Goal: Task Accomplishment & Management: Manage account settings

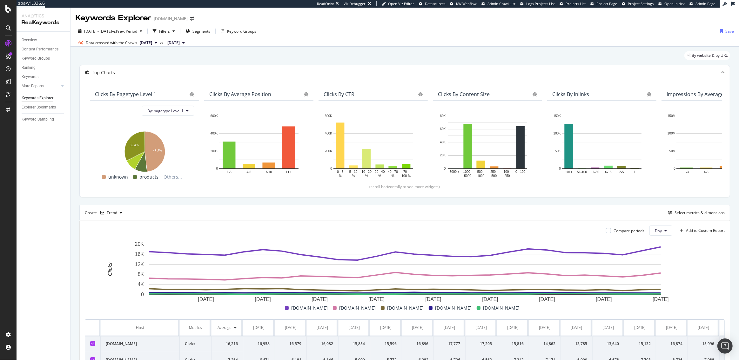
click at [179, 201] on div "Top Charts Clicks By pagetype Level 1 By: pagetype Level 1 Hold CMD (⌘) while c…" at bounding box center [404, 306] width 651 height 482
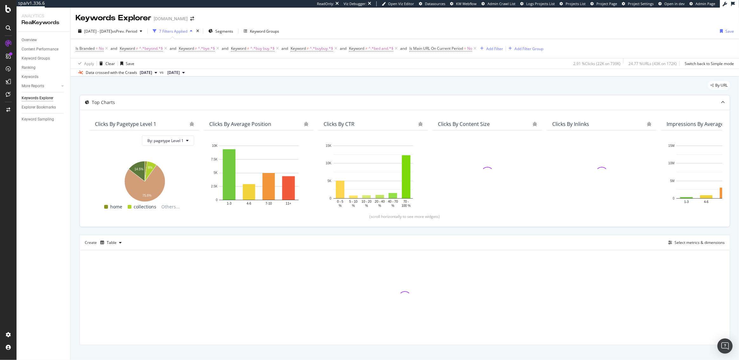
scroll to position [7, 0]
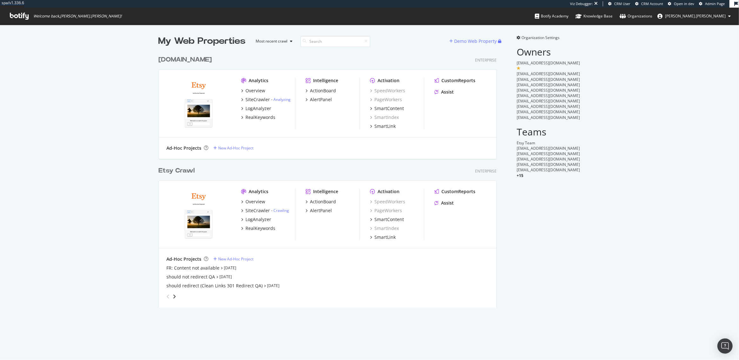
scroll to position [260, 343]
click at [256, 211] on div "SiteCrawler" at bounding box center [257, 211] width 24 height 6
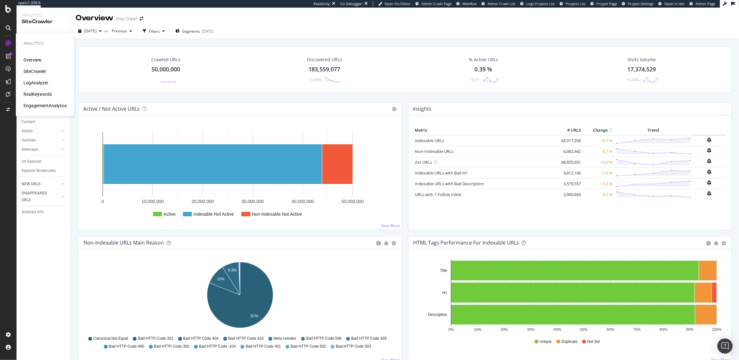
click at [33, 81] on div "LogAnalyzer" at bounding box center [36, 83] width 25 height 6
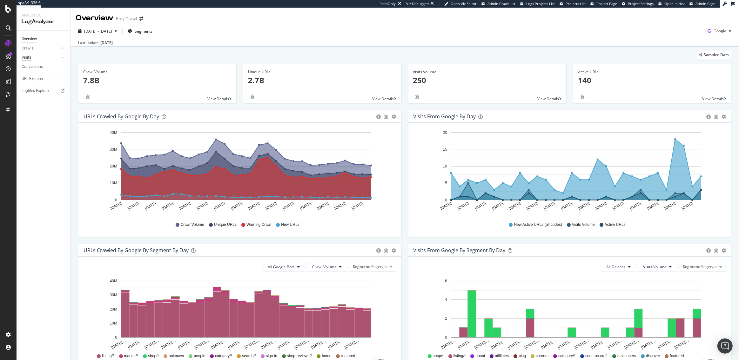
click at [24, 57] on div "Visits" at bounding box center [27, 57] width 10 height 7
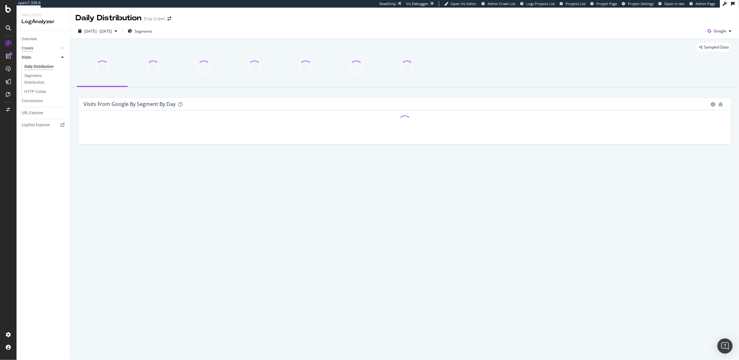
click at [31, 50] on div "Crawls" at bounding box center [28, 48] width 12 height 7
click at [32, 83] on div "HTTP Codes" at bounding box center [35, 82] width 22 height 7
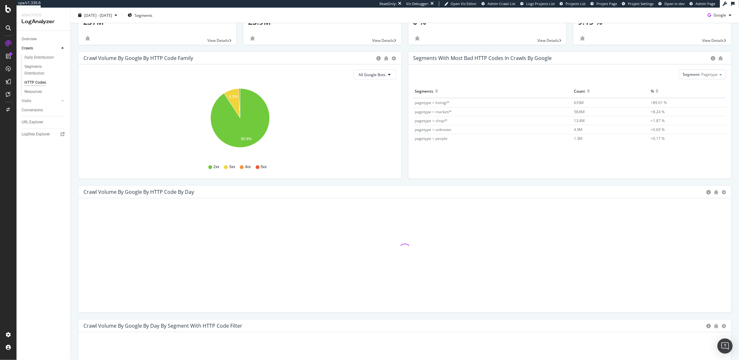
scroll to position [51, 0]
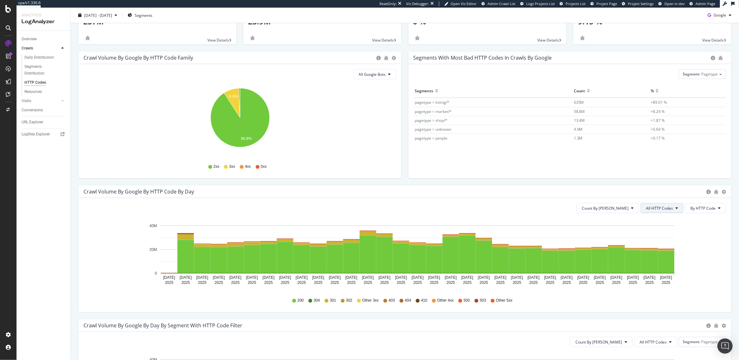
click at [662, 210] on span "All HTTP Codes" at bounding box center [659, 208] width 27 height 5
click at [654, 254] on span "3xx family" at bounding box center [663, 256] width 32 height 6
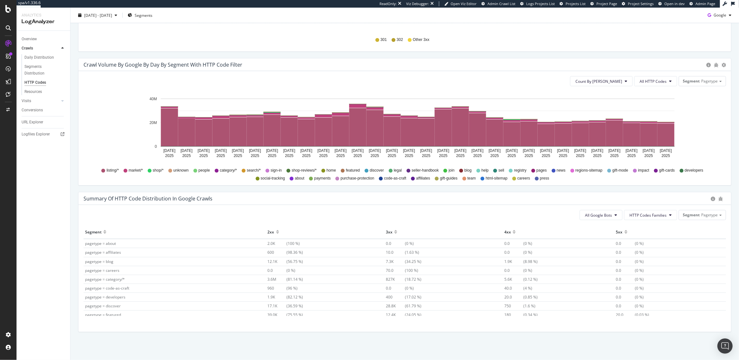
scroll to position [17, 0]
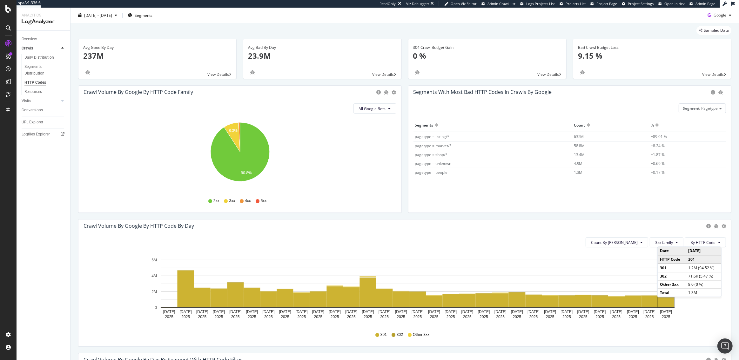
click at [664, 304] on rect "A chart." at bounding box center [666, 303] width 17 height 10
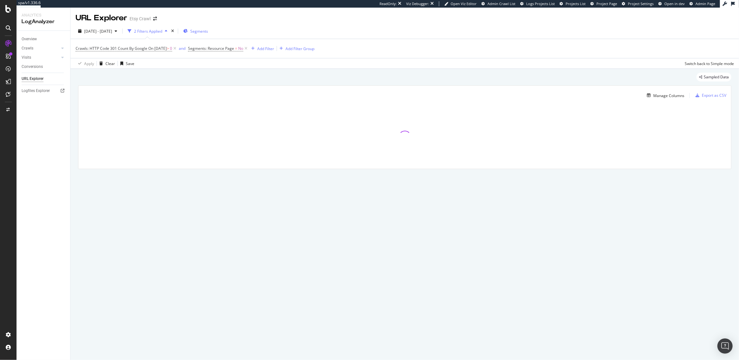
click at [208, 33] on span "Segments" at bounding box center [199, 31] width 18 height 5
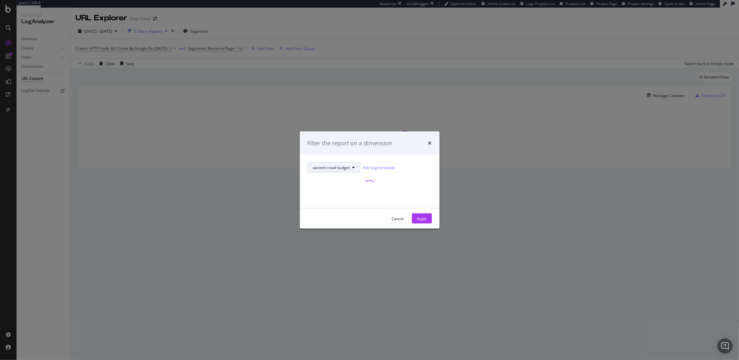
click at [335, 169] on span "wasted-crawl-budget" at bounding box center [331, 167] width 37 height 5
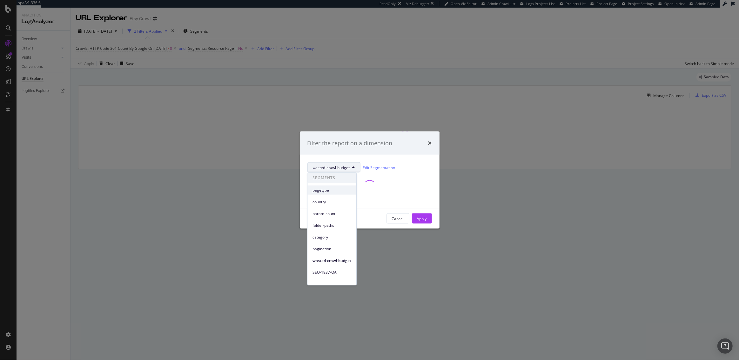
click at [329, 191] on span "pagetype" at bounding box center [332, 190] width 39 height 6
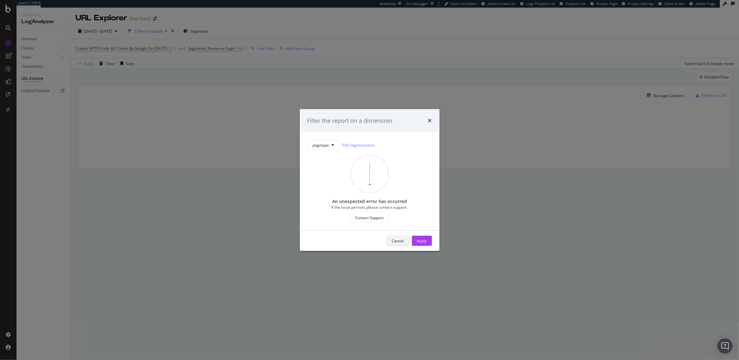
click at [394, 244] on div "Cancel" at bounding box center [398, 241] width 12 height 9
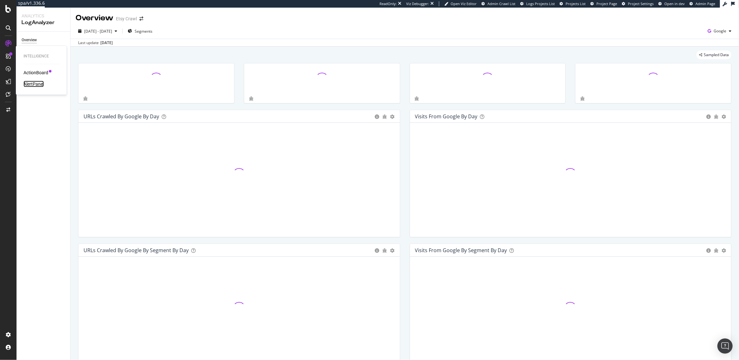
click at [36, 85] on div "AlertPanel" at bounding box center [34, 84] width 20 height 6
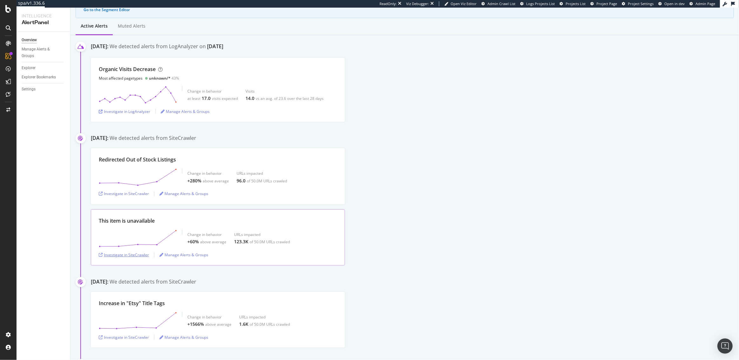
scroll to position [80, 0]
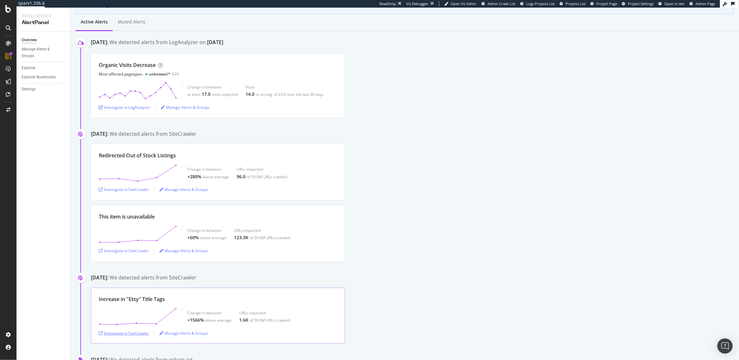
click at [131, 333] on div "Investigate in SiteCrawler" at bounding box center [124, 333] width 50 height 5
click at [131, 250] on div "Investigate in SiteCrawler" at bounding box center [124, 250] width 50 height 5
click at [123, 187] on div "Investigate in SiteCrawler" at bounding box center [124, 189] width 50 height 5
click at [30, 51] on div "Manage Alerts & Groups" at bounding box center [41, 52] width 38 height 13
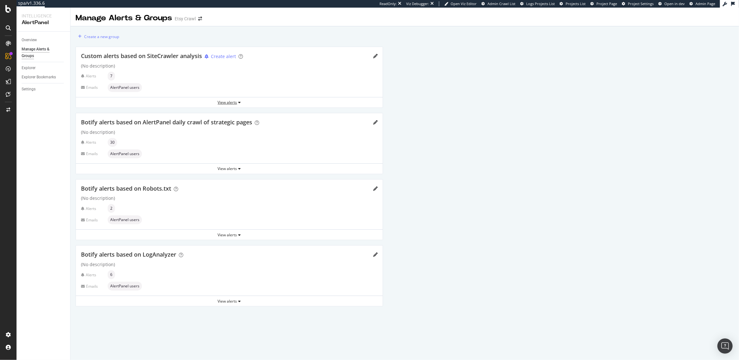
click at [232, 103] on div "View alerts" at bounding box center [229, 102] width 307 height 5
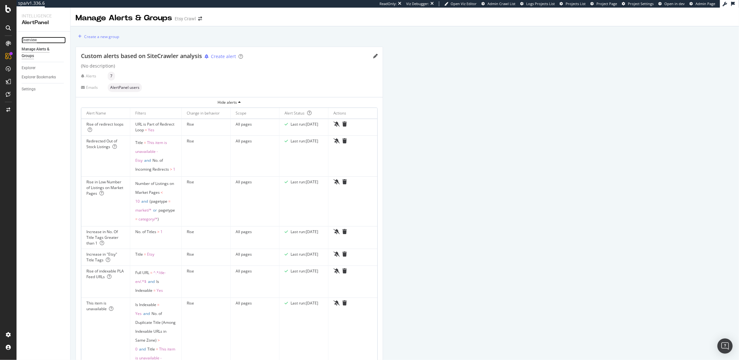
click at [25, 40] on div "Overview" at bounding box center [29, 40] width 15 height 7
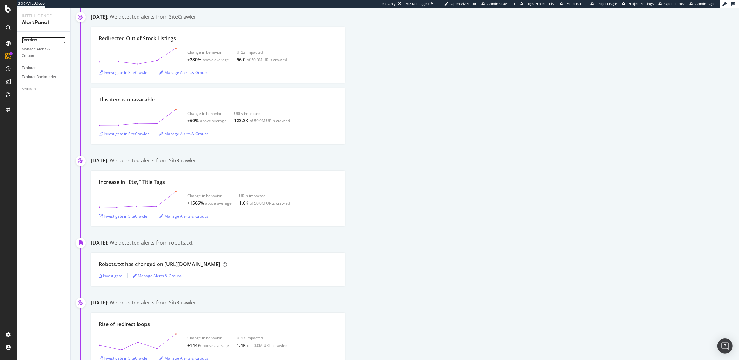
scroll to position [229, 0]
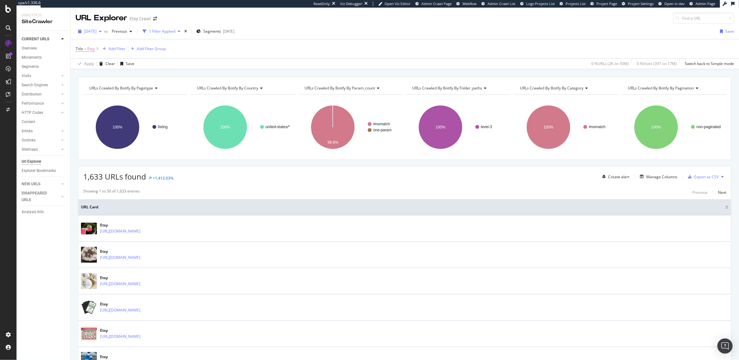
click at [97, 32] on span "[DATE]" at bounding box center [90, 31] width 12 height 5
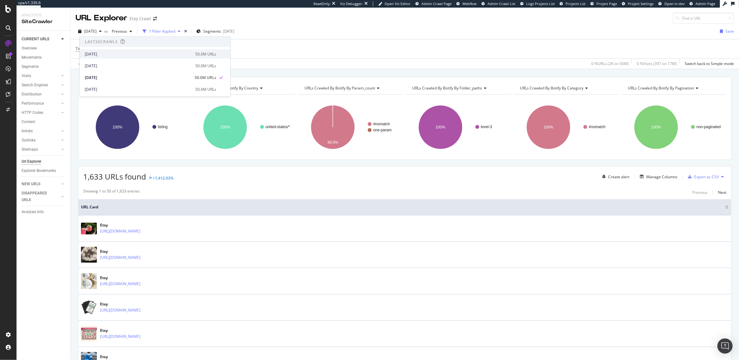
click at [106, 52] on div "[DATE]" at bounding box center [138, 54] width 107 height 6
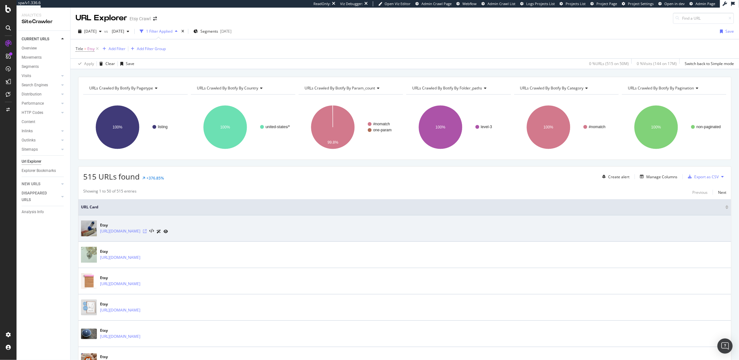
click at [147, 232] on icon at bounding box center [145, 232] width 4 height 4
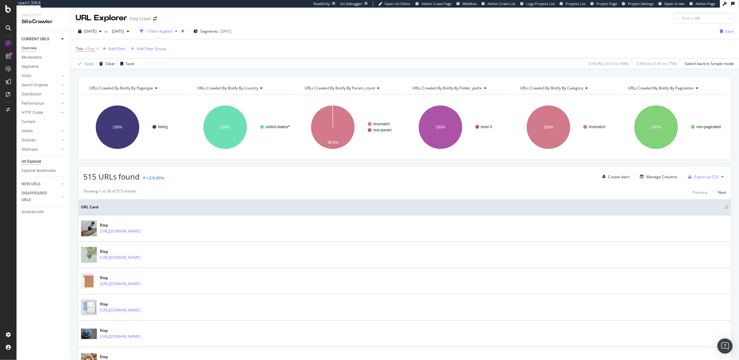
click at [30, 49] on div "Overview" at bounding box center [29, 48] width 15 height 7
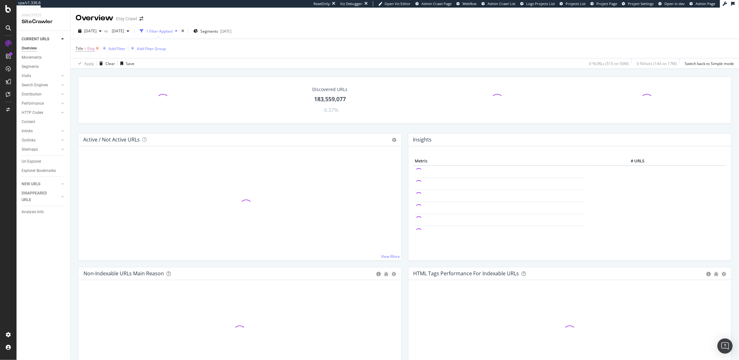
click at [97, 47] on icon at bounding box center [97, 48] width 5 height 6
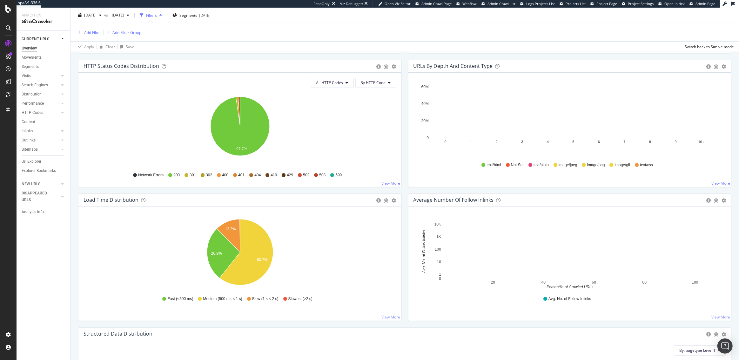
scroll to position [444, 0]
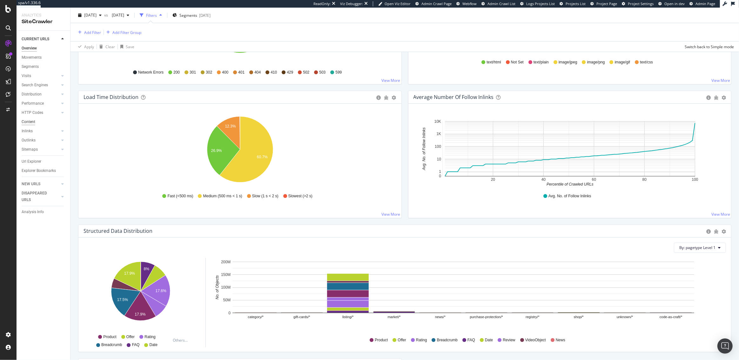
click at [34, 122] on div "Content" at bounding box center [29, 122] width 14 height 7
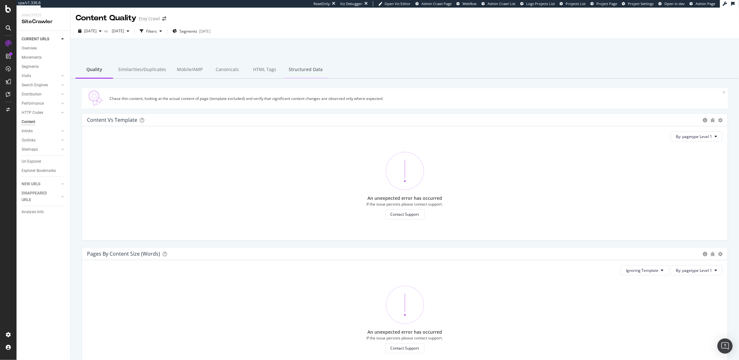
click at [293, 71] on div "Structured Data" at bounding box center [306, 69] width 44 height 17
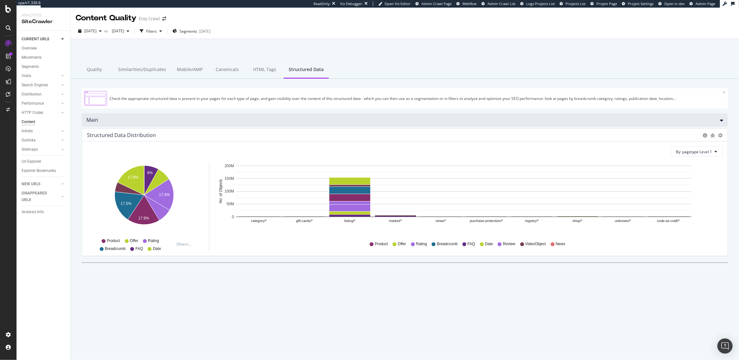
click at [722, 121] on icon at bounding box center [721, 120] width 3 height 5
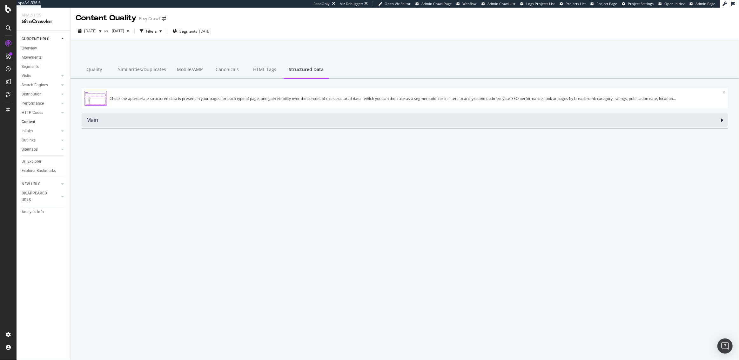
click at [722, 121] on icon at bounding box center [722, 120] width 3 height 5
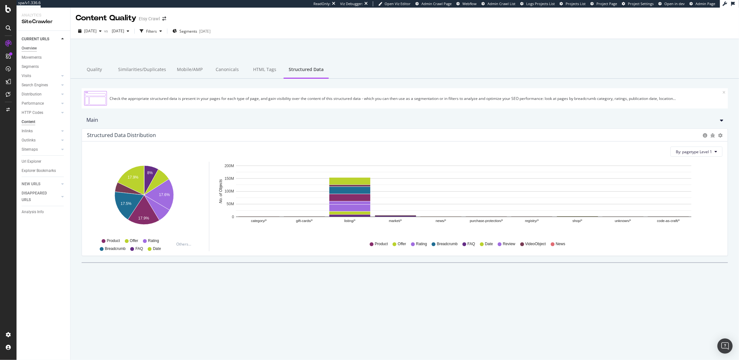
click at [25, 47] on div "Overview" at bounding box center [29, 48] width 15 height 7
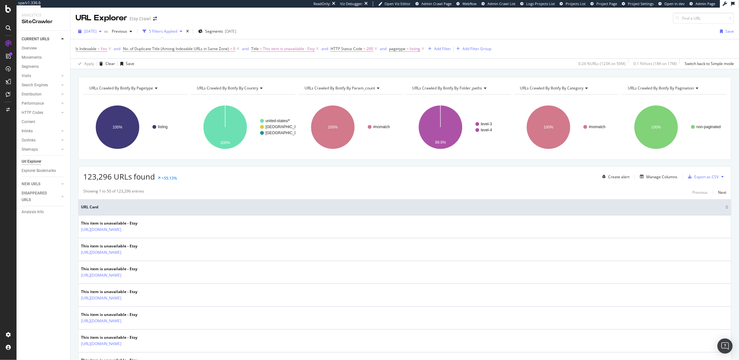
click at [90, 30] on span "[DATE]" at bounding box center [90, 31] width 12 height 5
click at [106, 53] on div "[DATE]" at bounding box center [138, 54] width 107 height 6
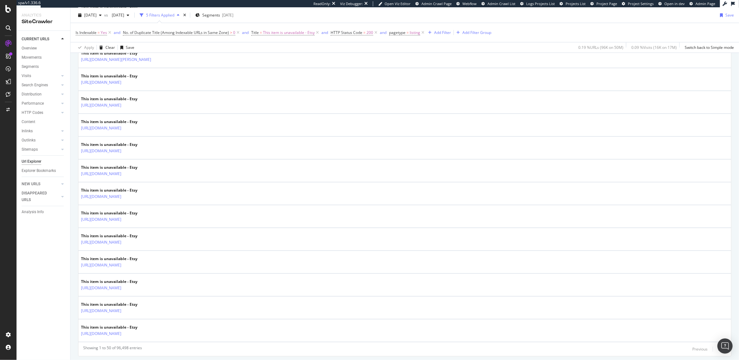
scroll to position [1018, 0]
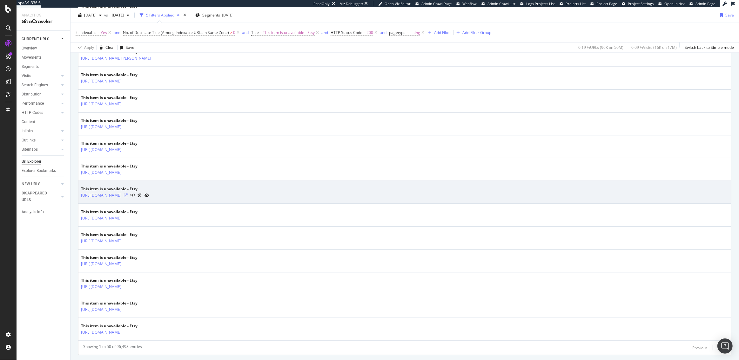
click at [128, 195] on icon at bounding box center [126, 196] width 4 height 4
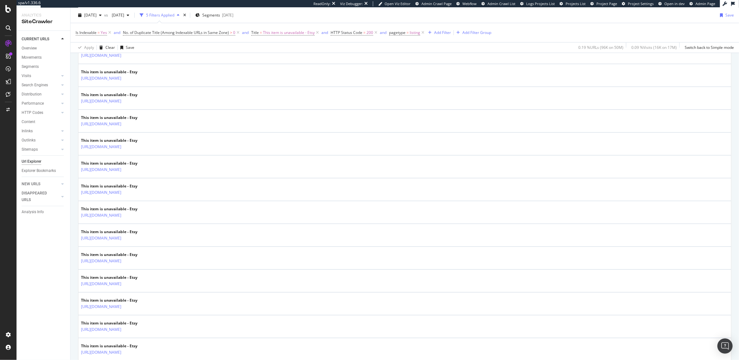
scroll to position [0, 0]
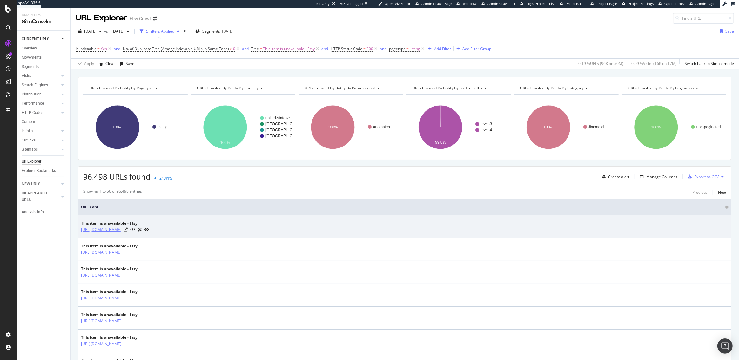
click at [121, 229] on link "[URL][DOMAIN_NAME]" at bounding box center [101, 230] width 40 height 6
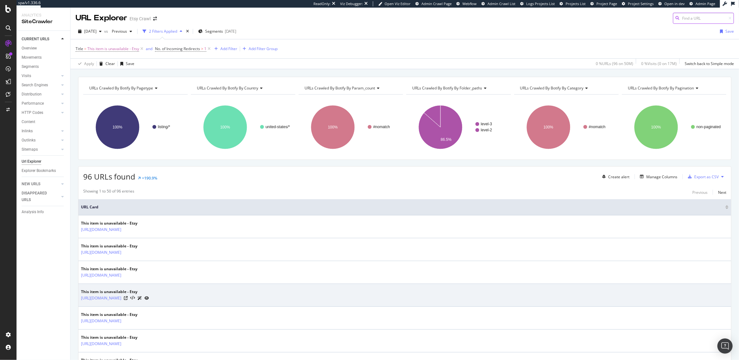
scroll to position [7, 0]
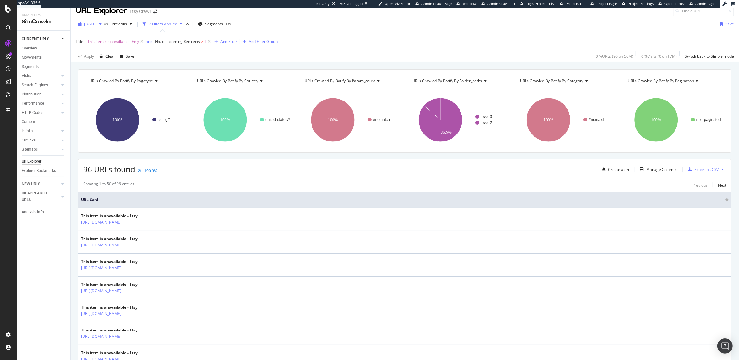
click at [97, 21] on span "[DATE]" at bounding box center [90, 23] width 12 height 5
click at [107, 42] on div "2025 Aug. 12th 50.0M URLs" at bounding box center [155, 46] width 151 height 9
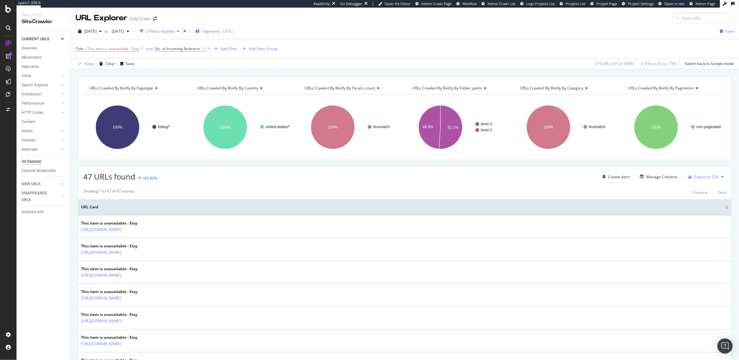
click at [233, 33] on div "Segments 2025-05-09" at bounding box center [214, 31] width 38 height 5
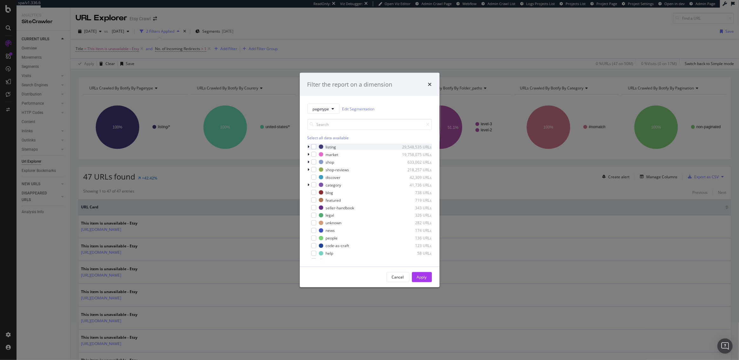
click at [308, 147] on icon "modal" at bounding box center [309, 147] width 2 height 4
click at [308, 147] on icon "modal" at bounding box center [308, 147] width 3 height 4
click at [321, 107] on span "pagetype" at bounding box center [321, 108] width 17 height 5
click at [325, 205] on div "wasted-crawl-budget" at bounding box center [332, 202] width 51 height 9
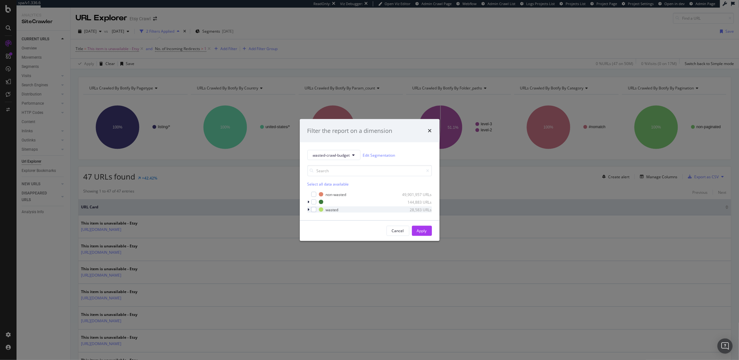
click at [308, 211] on icon "modal" at bounding box center [309, 210] width 2 height 4
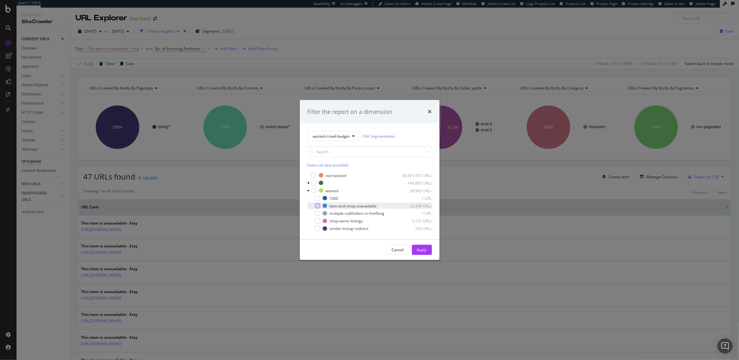
click at [318, 206] on div "modal" at bounding box center [317, 206] width 5 height 5
click at [420, 251] on div "Apply" at bounding box center [422, 249] width 10 height 5
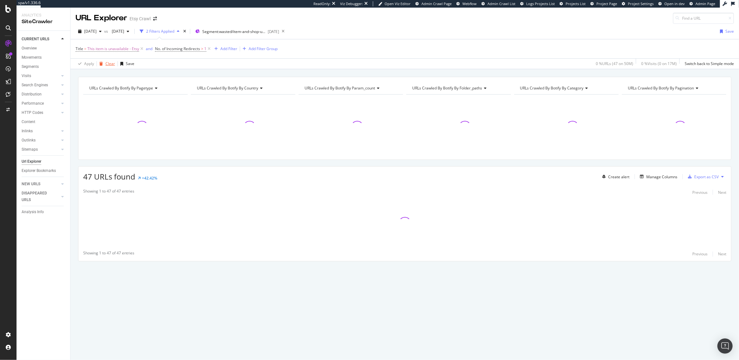
click at [105, 61] on div "Clear" at bounding box center [110, 63] width 10 height 5
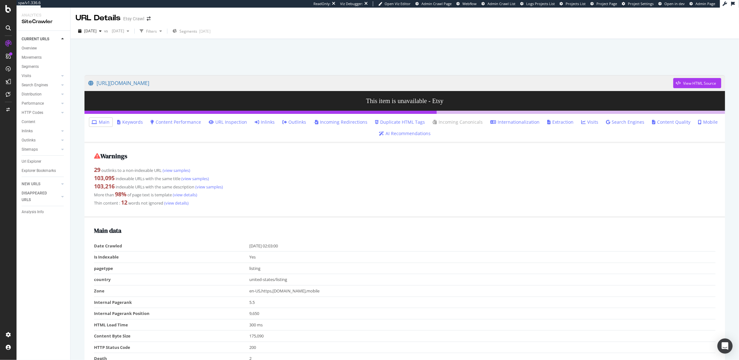
click at [267, 121] on link "Inlinks" at bounding box center [265, 122] width 20 height 6
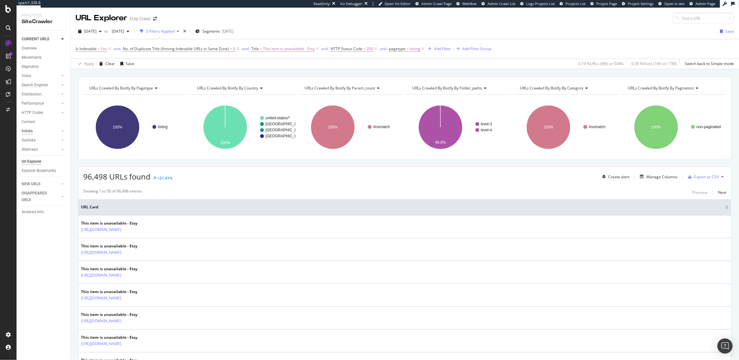
click at [26, 131] on div "Inlinks" at bounding box center [27, 131] width 11 height 7
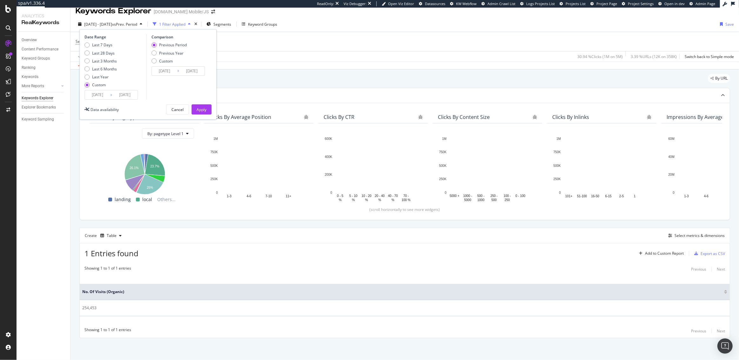
scroll to position [7, 0]
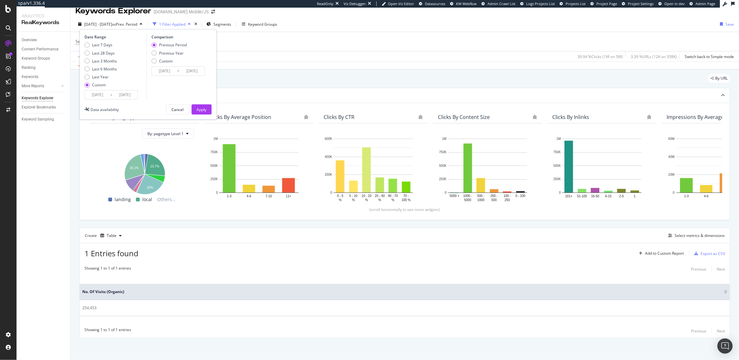
click at [245, 62] on div "Data crossed with the Crawls [DATE] vs [DATE]" at bounding box center [405, 66] width 669 height 8
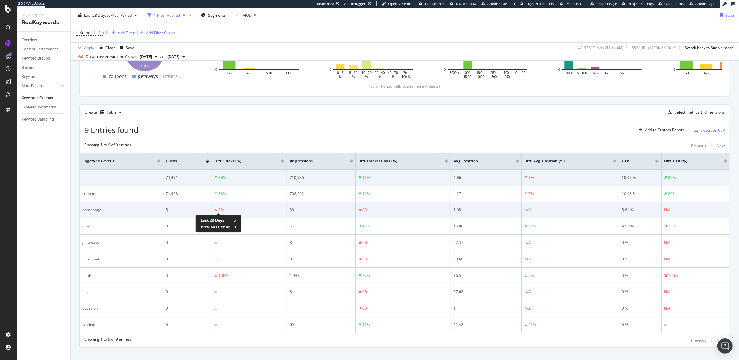
scroll to position [131, 0]
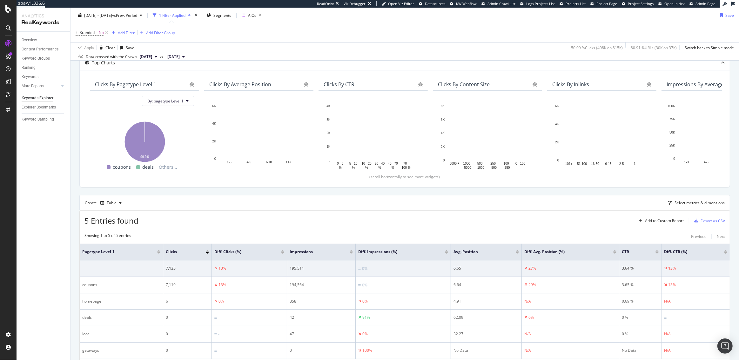
scroll to position [74, 0]
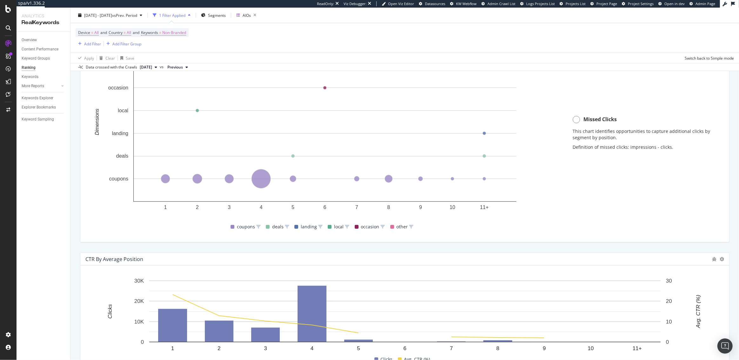
scroll to position [536, 0]
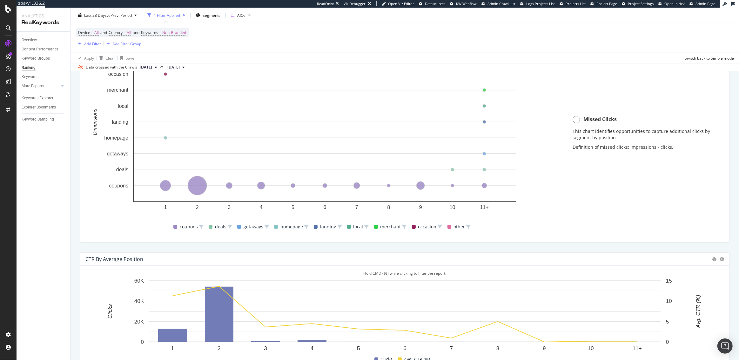
scroll to position [536, 0]
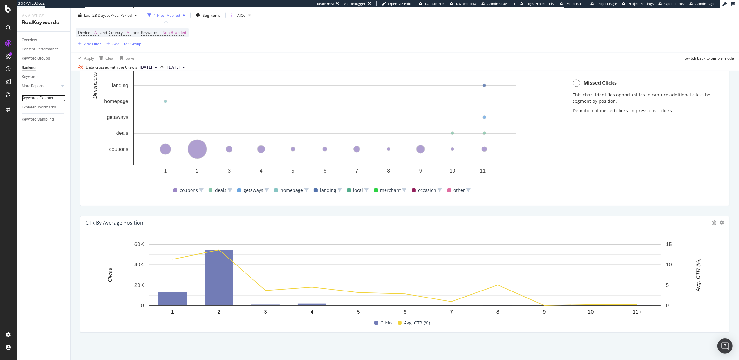
click at [39, 97] on div "Keywords Explorer" at bounding box center [38, 98] width 32 height 7
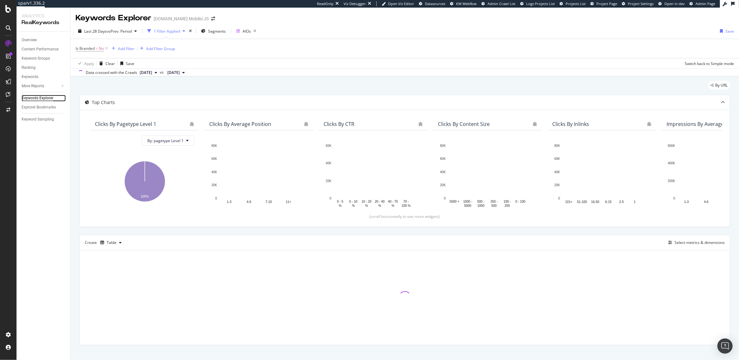
scroll to position [7, 0]
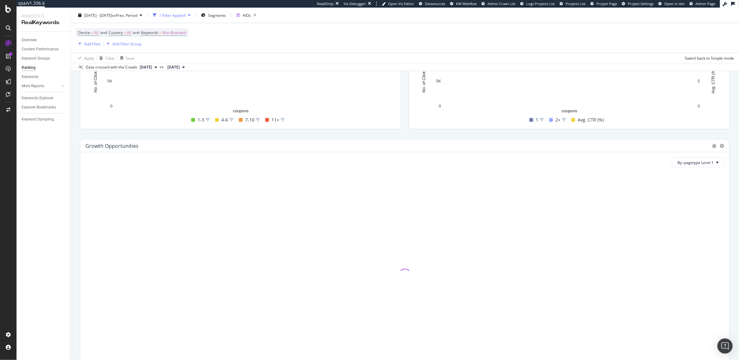
scroll to position [536, 0]
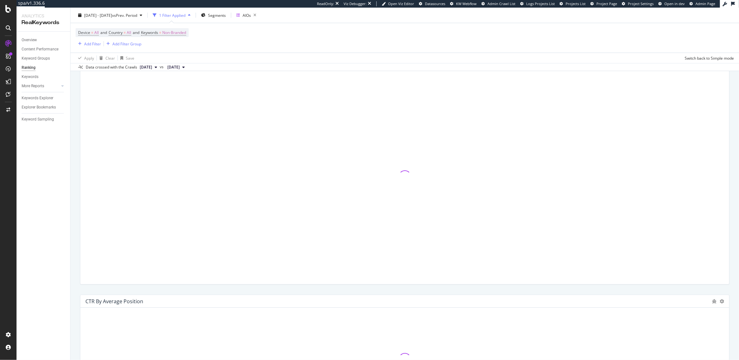
scroll to position [536, 0]
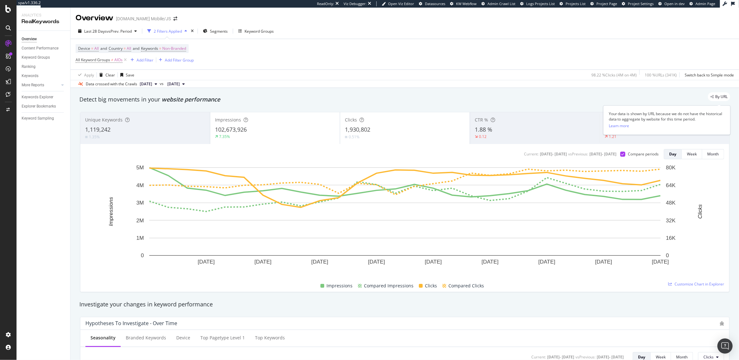
click at [720, 96] on span "By URL" at bounding box center [721, 97] width 12 height 4
click at [718, 97] on span "By URL" at bounding box center [721, 97] width 12 height 4
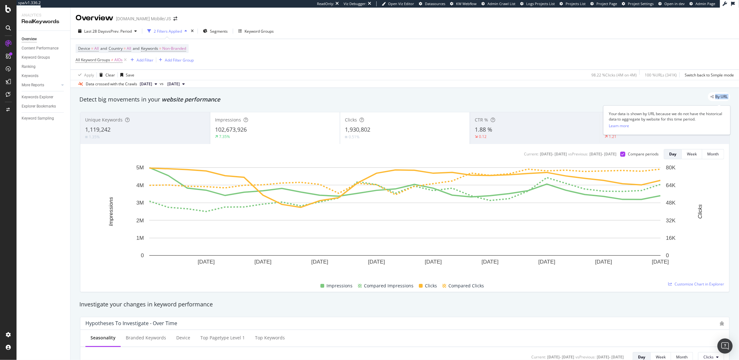
click at [718, 97] on span "By URL" at bounding box center [721, 97] width 12 height 4
click at [108, 76] on div "Clear" at bounding box center [110, 74] width 10 height 5
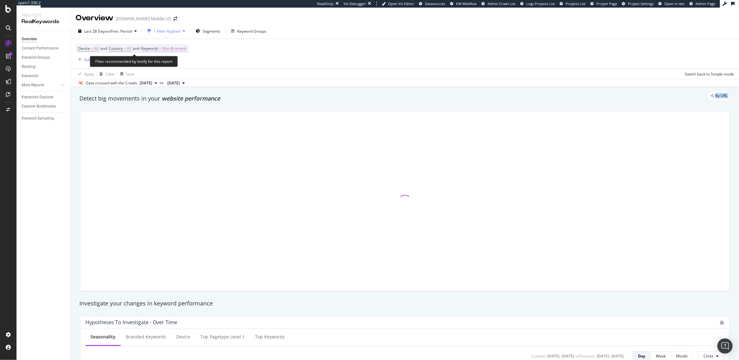
click at [161, 49] on span "=" at bounding box center [160, 48] width 2 height 5
click at [170, 64] on span "Non-Branded" at bounding box center [163, 63] width 26 height 5
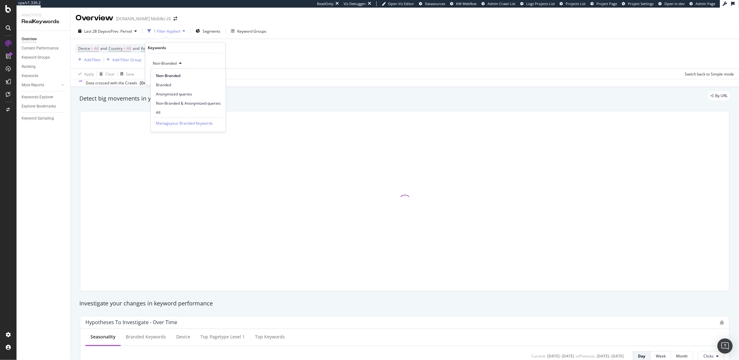
click at [168, 111] on span "All" at bounding box center [188, 113] width 65 height 6
click at [216, 78] on div "Apply" at bounding box center [215, 76] width 10 height 5
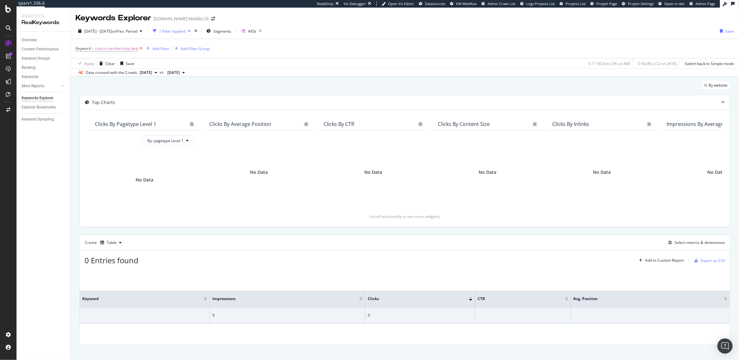
click at [141, 49] on icon at bounding box center [140, 48] width 5 height 6
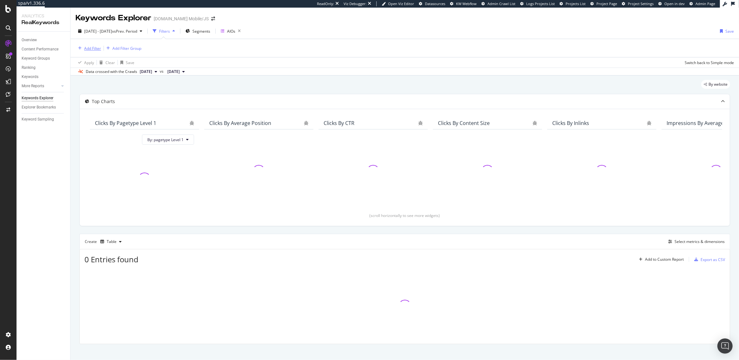
click at [90, 48] on div "Add Filter" at bounding box center [92, 48] width 17 height 5
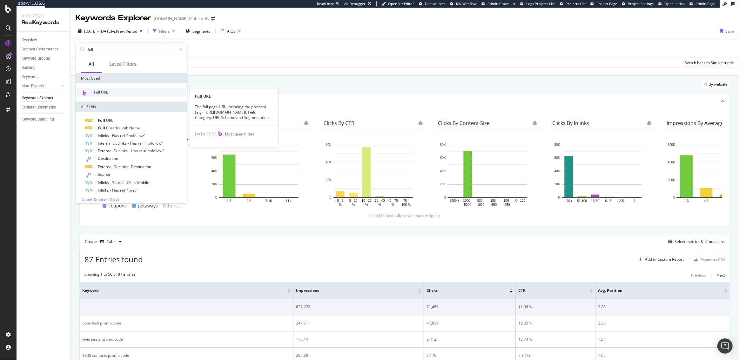
type input "full"
click at [102, 91] on span "Full URL" at bounding box center [101, 92] width 14 height 5
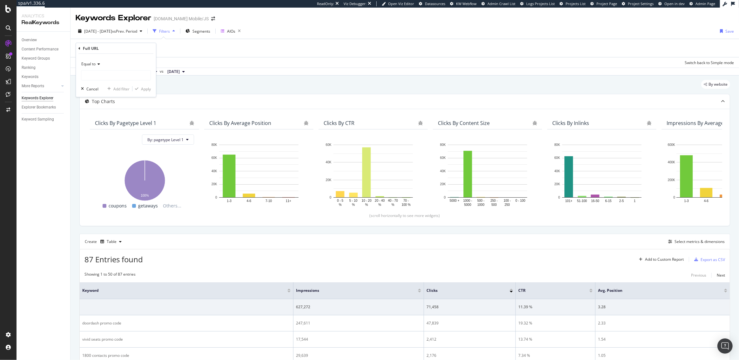
click at [94, 66] on span "Equal to" at bounding box center [88, 63] width 14 height 5
click at [95, 124] on span "Contains" at bounding box center [92, 126] width 16 height 5
click at [97, 73] on input "text" at bounding box center [115, 76] width 69 height 10
paste input "https://www.groupon.com/deals/n-costco-membership"
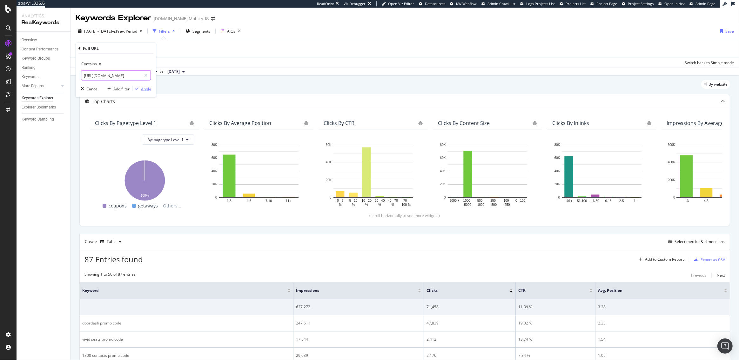
type input "https://www.groupon.com/deals/n-costco-membership"
click at [148, 89] on div "Apply" at bounding box center [146, 88] width 10 height 5
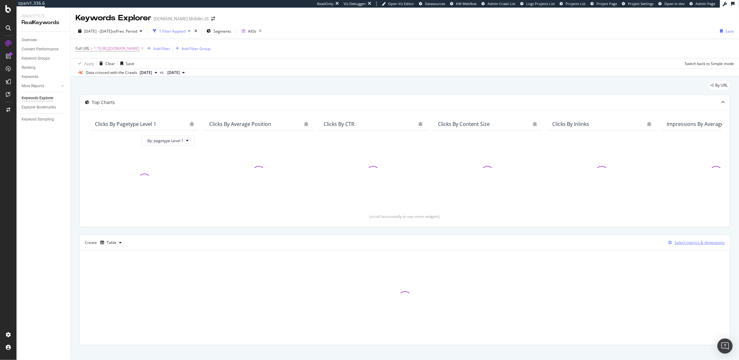
click at [673, 241] on div "button" at bounding box center [670, 243] width 9 height 4
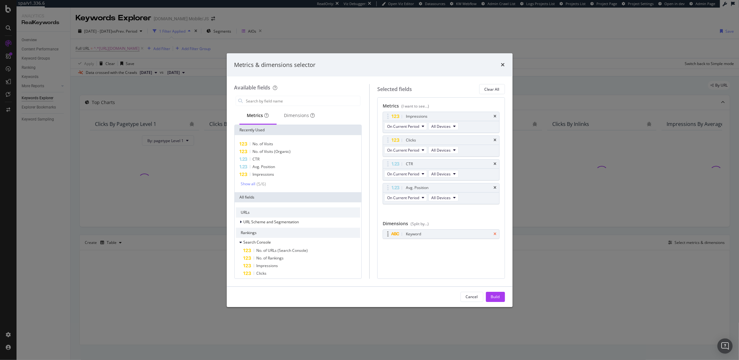
click at [495, 233] on icon "times" at bounding box center [495, 234] width 3 height 4
click at [298, 115] on div "Dimensions" at bounding box center [299, 115] width 31 height 6
click at [277, 99] on input "modal" at bounding box center [302, 101] width 115 height 10
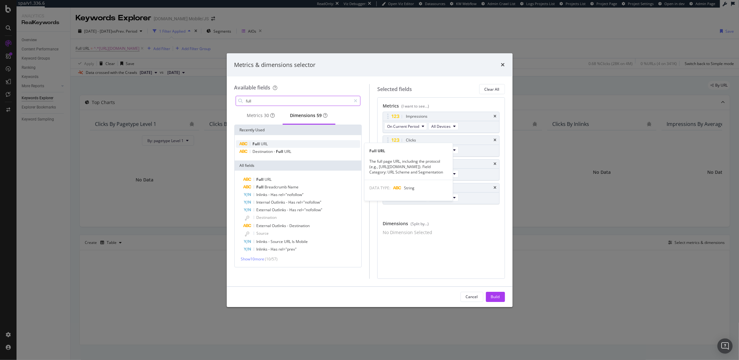
type input "full"
click at [275, 145] on div "Full URL" at bounding box center [298, 144] width 124 height 8
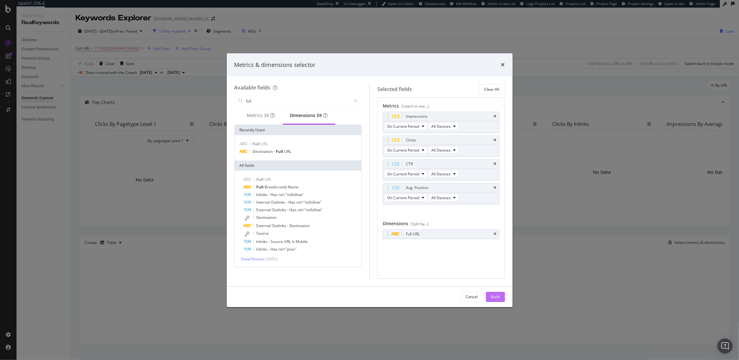
click at [491, 295] on div "Build" at bounding box center [495, 296] width 9 height 5
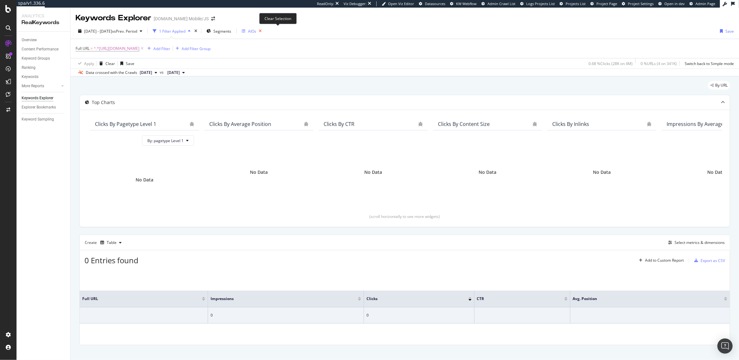
click at [264, 31] on icon "button" at bounding box center [260, 31] width 8 height 9
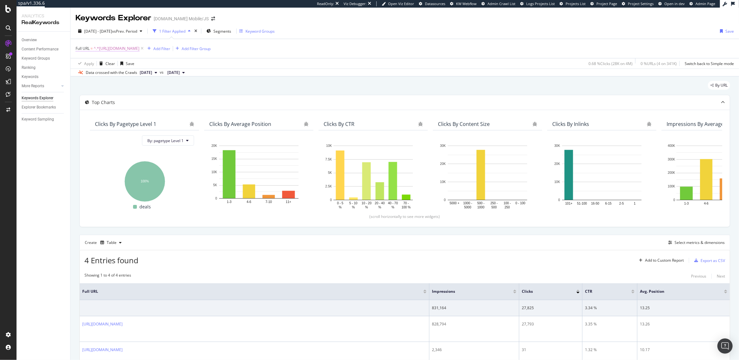
click at [139, 51] on span "^.*https://www.groupon.com/deals/n-costco-membership.*$" at bounding box center [117, 48] width 46 height 9
click at [125, 76] on input "https://www.groupon.com/deals/n-costco-membership" at bounding box center [111, 75] width 60 height 10
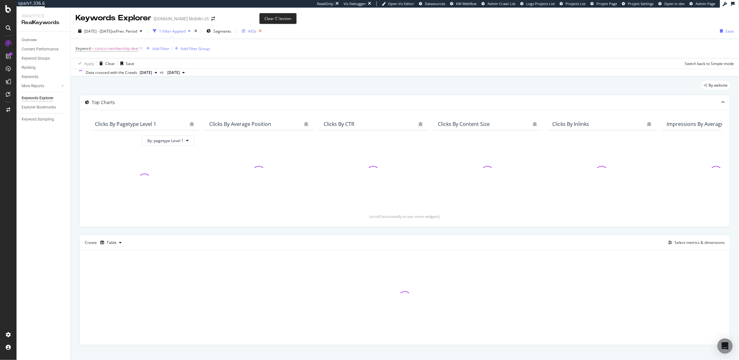
click at [264, 32] on icon "button" at bounding box center [260, 31] width 8 height 9
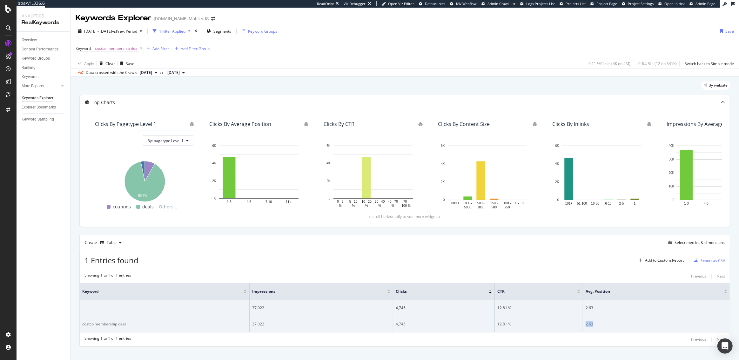
drag, startPoint x: 593, startPoint y: 325, endPoint x: 583, endPoint y: 325, distance: 9.2
click at [583, 325] on td "2.63" at bounding box center [656, 325] width 147 height 16
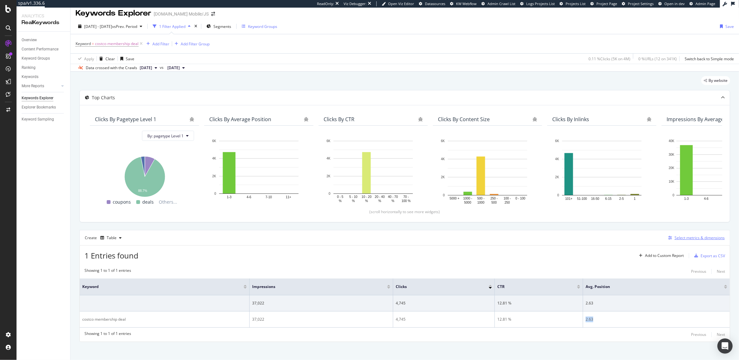
click at [690, 237] on div "Select metrics & dimensions" at bounding box center [700, 237] width 50 height 5
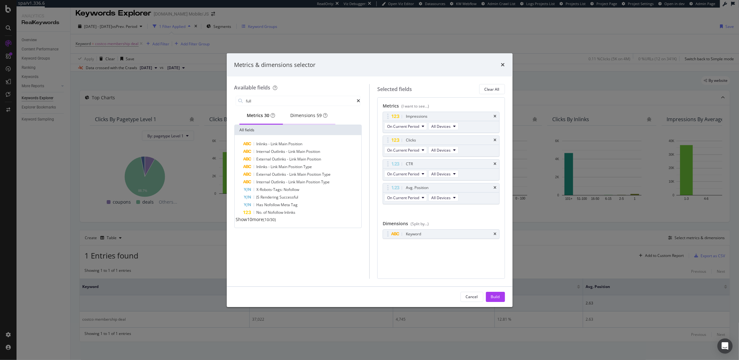
type input "full"
click at [306, 119] on div "Dimensions 59" at bounding box center [309, 115] width 37 height 6
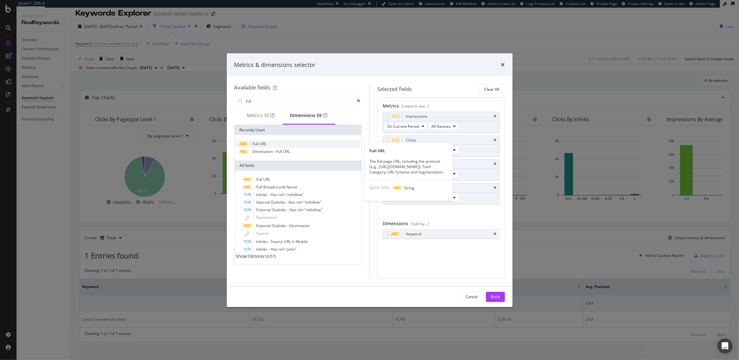
click at [272, 144] on div "Full URL" at bounding box center [298, 144] width 124 height 8
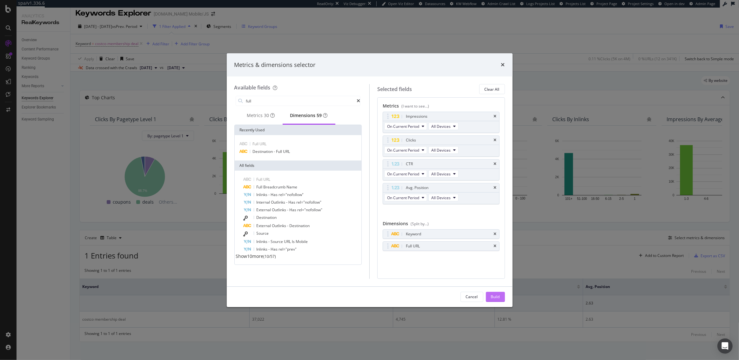
click at [492, 295] on div "Build" at bounding box center [495, 296] width 9 height 5
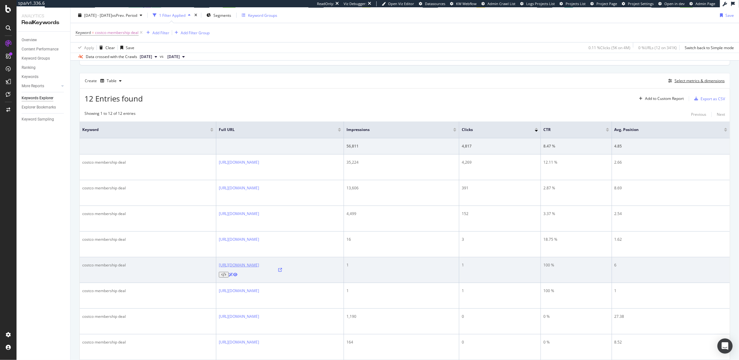
scroll to position [160, 0]
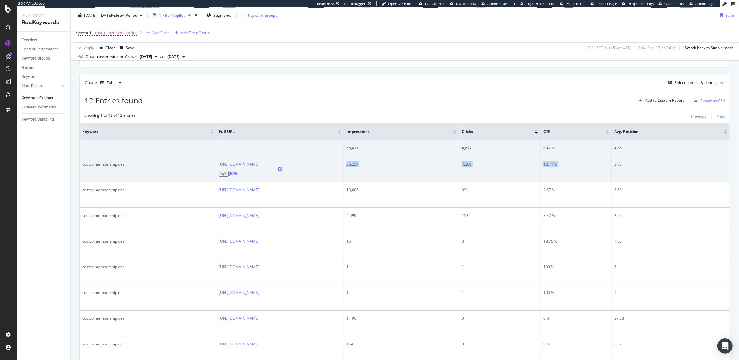
drag, startPoint x: 474, startPoint y: 164, endPoint x: 668, endPoint y: 161, distance: 194.1
click at [668, 161] on tr "costco membership deal https://www.groupon.com/deals/n-costco-membership 35,224…" at bounding box center [405, 170] width 650 height 26
drag, startPoint x: 659, startPoint y: 165, endPoint x: 651, endPoint y: 164, distance: 8.3
click at [651, 164] on td "2.66" at bounding box center [671, 170] width 118 height 26
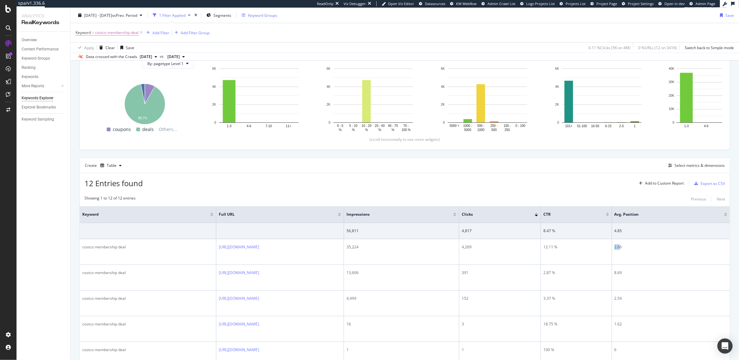
scroll to position [49, 0]
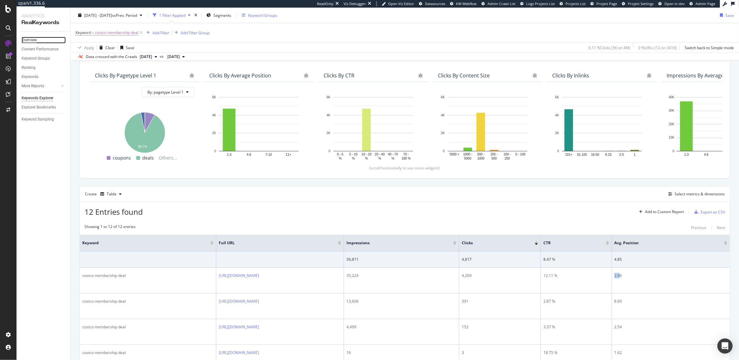
click at [22, 37] on div "Overview" at bounding box center [29, 40] width 15 height 7
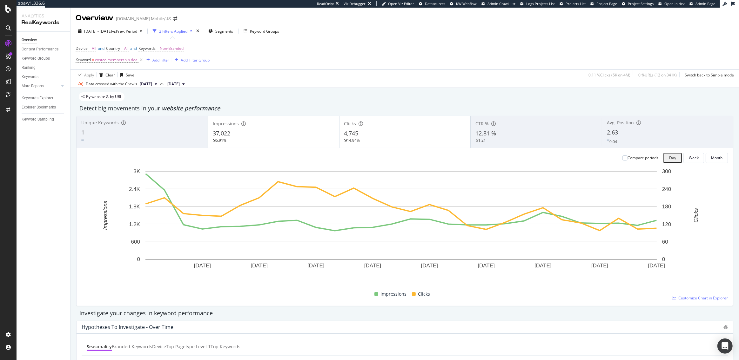
click at [530, 132] on div "12.81 %" at bounding box center [536, 134] width 122 height 8
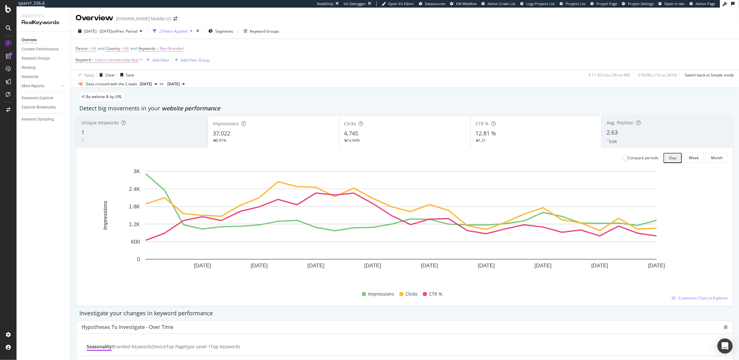
click at [648, 140] on div "0.04" at bounding box center [668, 141] width 122 height 8
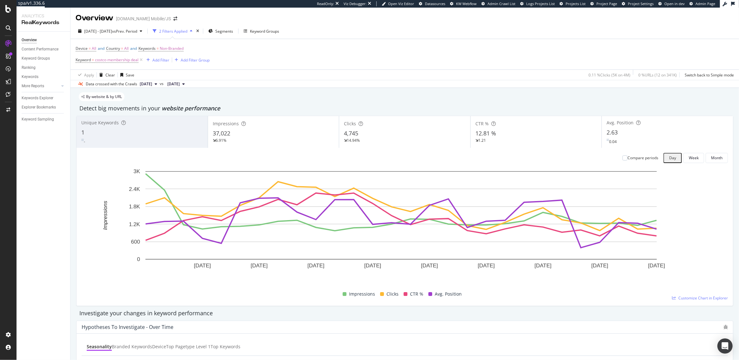
click at [308, 134] on div "37,022" at bounding box center [274, 134] width 122 height 8
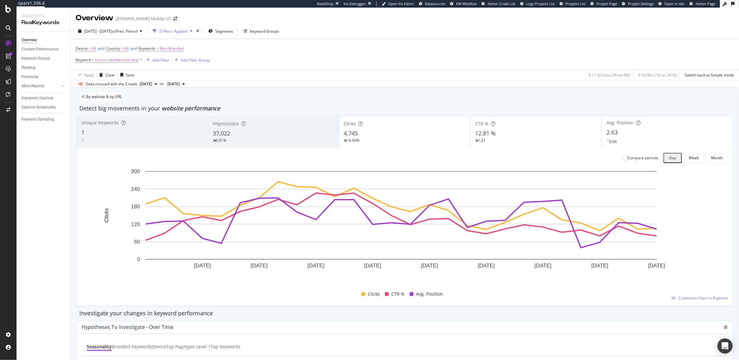
click at [391, 138] on div "14.94%" at bounding box center [405, 141] width 122 height 6
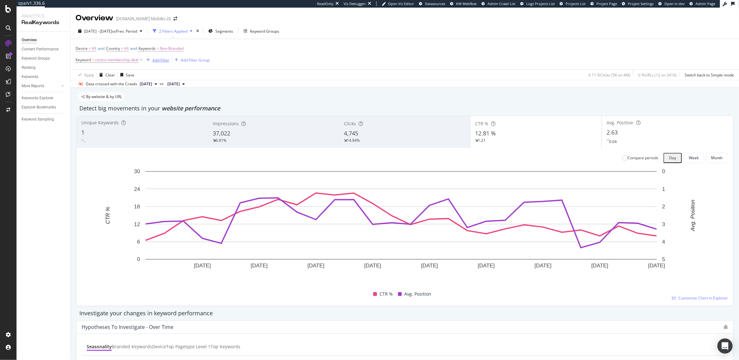
click at [155, 62] on div "Add Filter" at bounding box center [160, 59] width 17 height 5
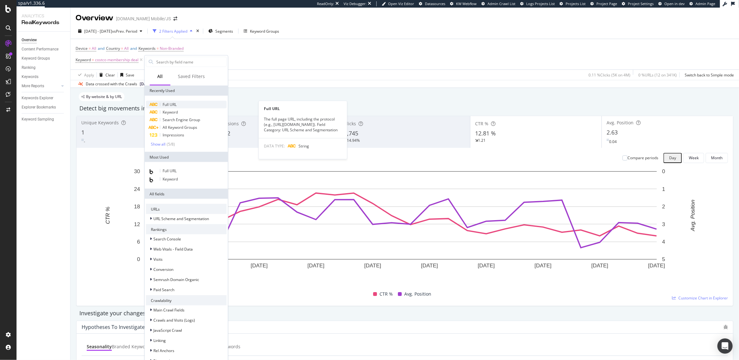
click at [173, 104] on span "Full URL" at bounding box center [170, 104] width 14 height 5
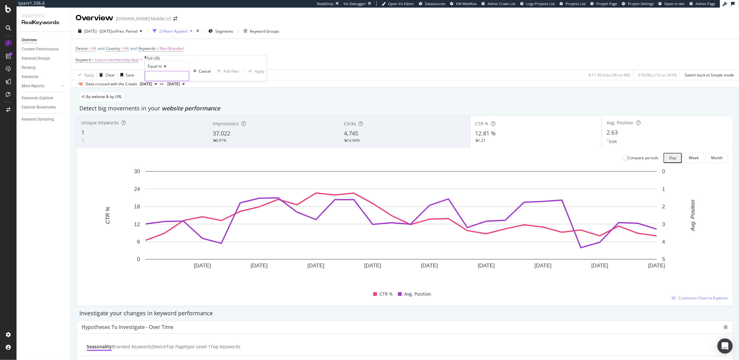
click at [166, 81] on input "text" at bounding box center [167, 76] width 44 height 10
paste input "https://www.groupon.com/deals/n-costco-membership"
type input "https://www.groupon.com/deals/n-costco-membership"
click at [259, 74] on div "Apply" at bounding box center [264, 70] width 10 height 5
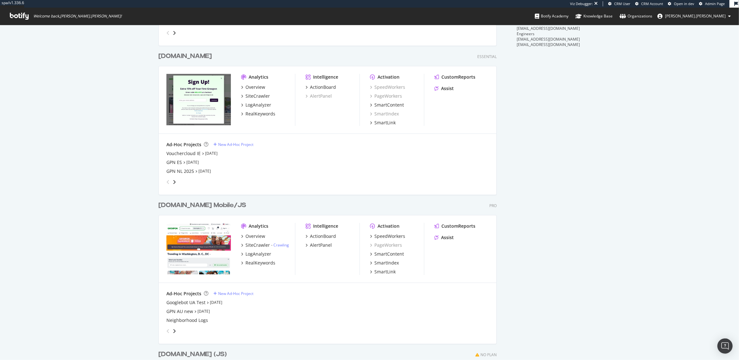
scroll to position [229, 0]
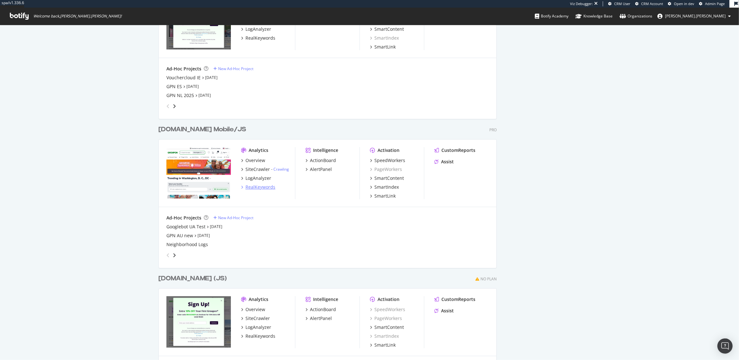
click at [263, 188] on div "RealKeywords" at bounding box center [260, 187] width 30 height 6
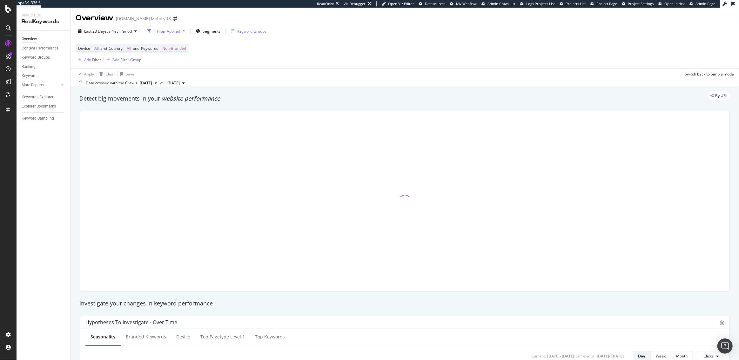
click at [246, 32] on div "Keyword Groups" at bounding box center [251, 31] width 29 height 5
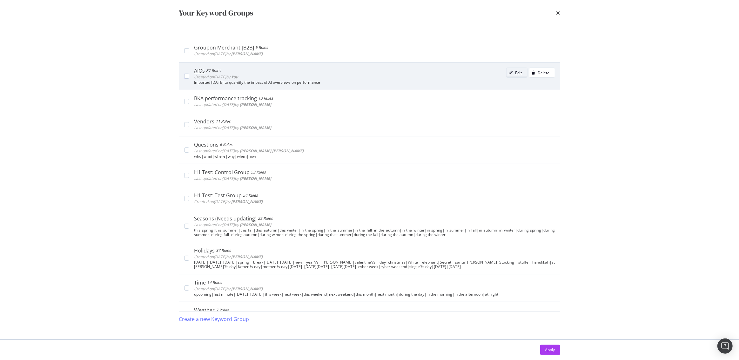
click at [517, 74] on div "Edit" at bounding box center [518, 72] width 7 height 5
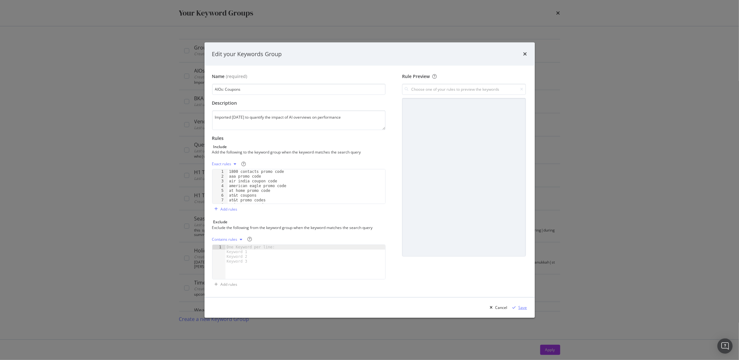
type input "AIOs: Coupons"
click at [518, 309] on div "modal" at bounding box center [514, 308] width 9 height 4
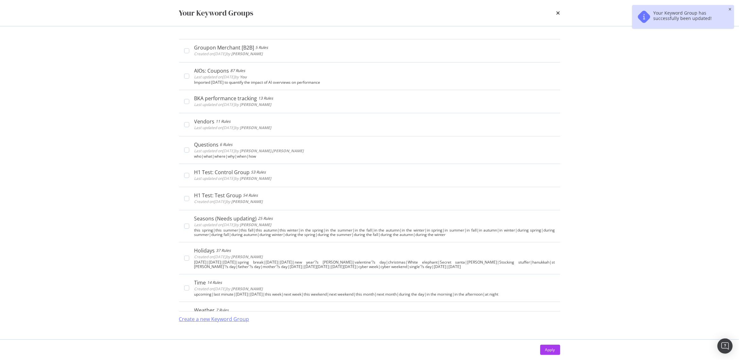
click at [234, 318] on div "Create a new Keyword Group" at bounding box center [214, 319] width 70 height 7
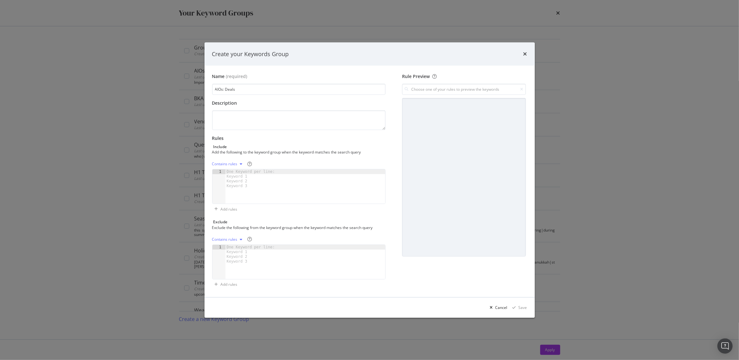
type input "AIOs: Deals"
click at [245, 176] on div "One Keyword per line: Keyword 1 Keyword 2 Keyword 3" at bounding box center [251, 179] width 53 height 19
paste textarea "how to get refund from groupon"
type textarea "how to get refund from groupon"
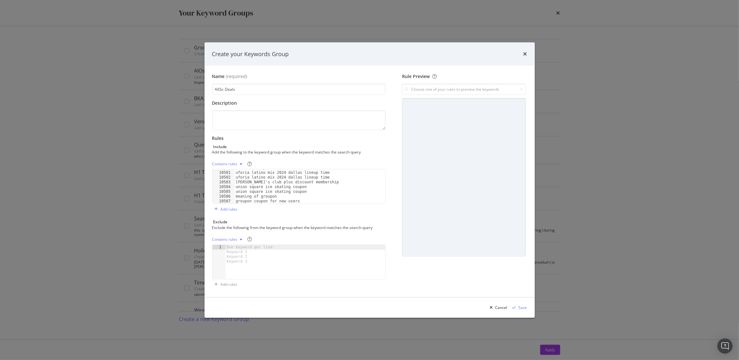
click at [235, 164] on div "Contains rules" at bounding box center [224, 164] width 25 height 4
click at [231, 183] on div "Exact rules" at bounding box center [229, 185] width 19 height 5
click at [521, 307] on div "Save" at bounding box center [523, 307] width 9 height 5
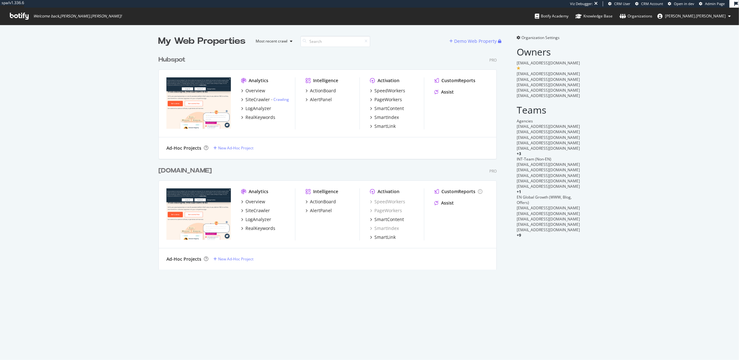
scroll to position [222, 343]
click at [380, 88] on div "SpeedWorkers" at bounding box center [389, 91] width 31 height 6
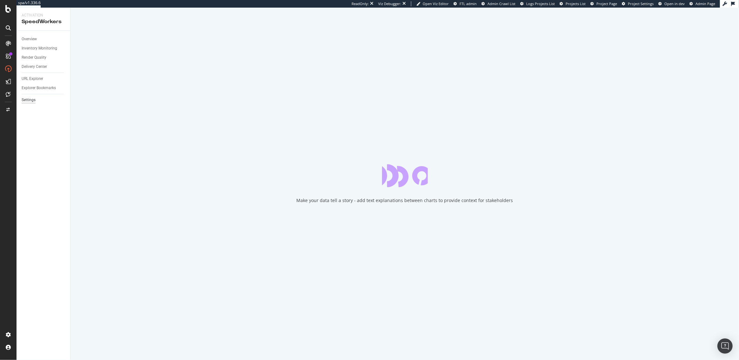
click at [34, 99] on div "Settings" at bounding box center [29, 100] width 14 height 7
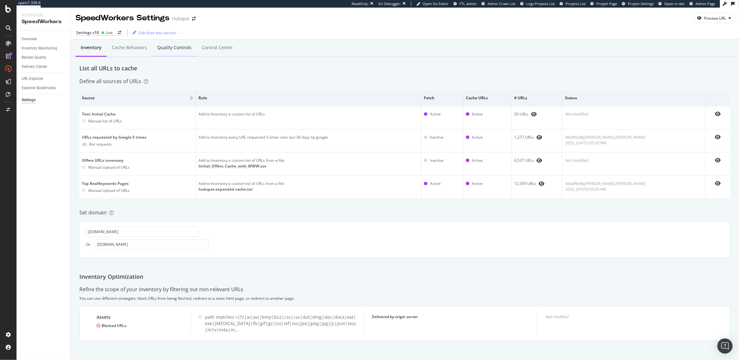
click at [170, 47] on div "Quality Controls" at bounding box center [174, 47] width 34 height 6
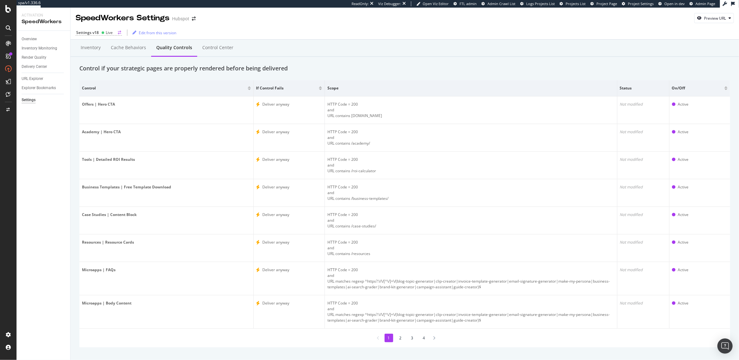
click at [103, 31] on circle at bounding box center [103, 32] width 3 height 3
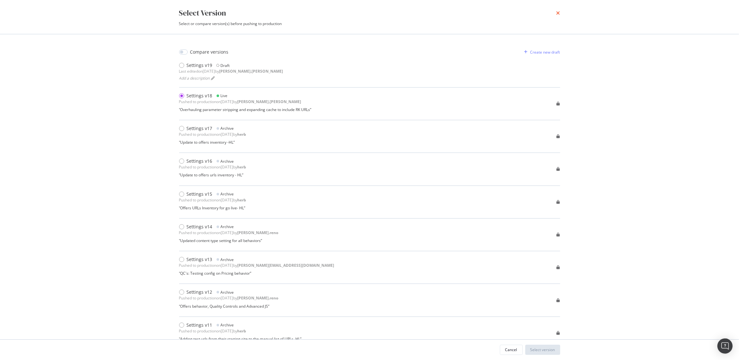
click at [559, 12] on icon "times" at bounding box center [558, 12] width 4 height 5
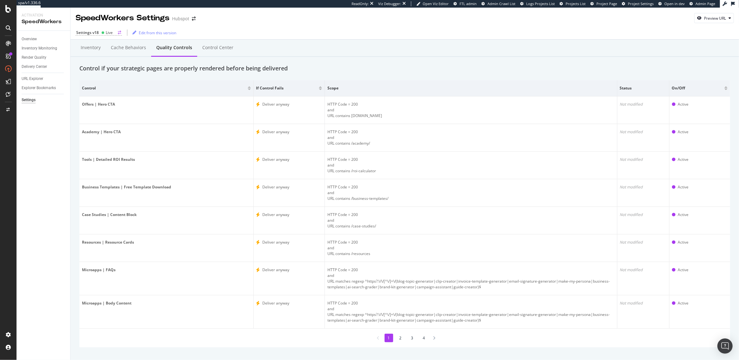
click at [97, 30] on div "Settings v18" at bounding box center [87, 32] width 23 height 5
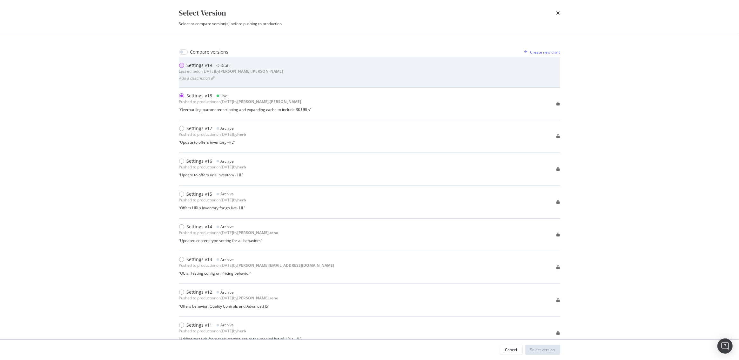
click at [182, 66] on div "modal" at bounding box center [181, 65] width 5 height 5
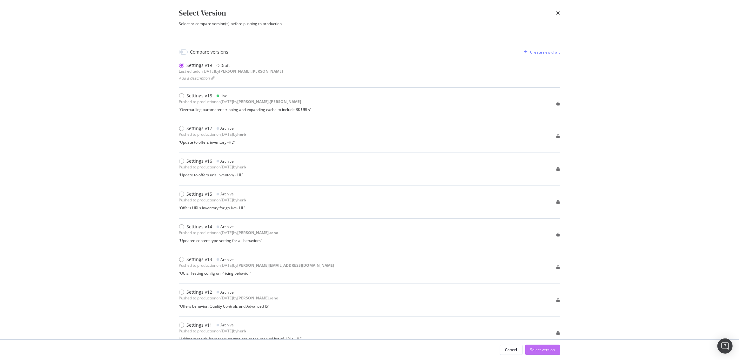
click at [534, 347] on div "Select version" at bounding box center [542, 351] width 25 height 10
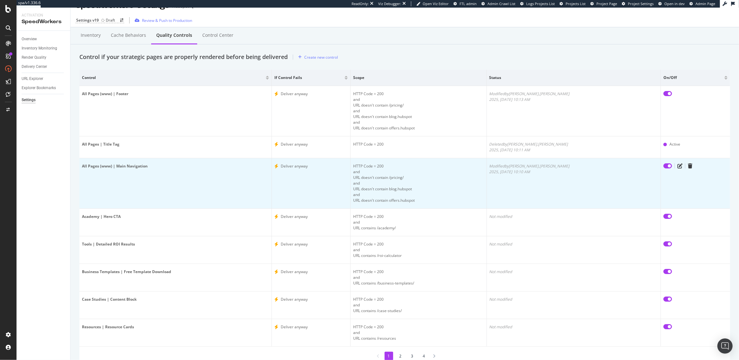
scroll to position [13, 0]
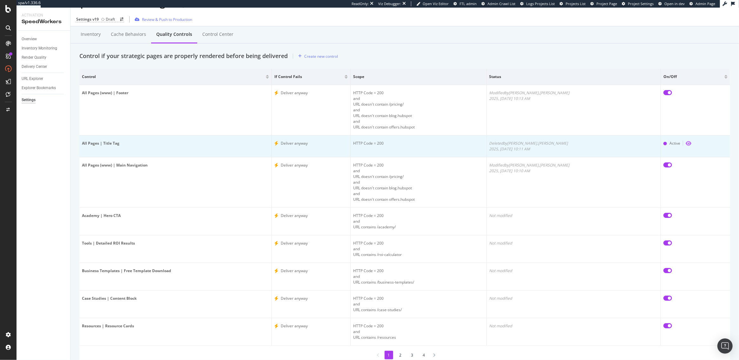
click at [686, 144] on icon "eye" at bounding box center [689, 143] width 6 height 5
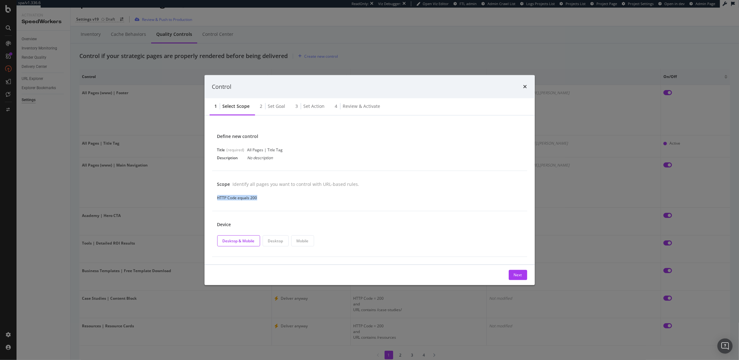
drag, startPoint x: 257, startPoint y: 200, endPoint x: 213, endPoint y: 199, distance: 44.2
click at [213, 199] on div "Scope Identify all pages you want to control with URL-based rules. HTTP Code eq…" at bounding box center [369, 191] width 315 height 40
click at [272, 111] on div "2 Set goal" at bounding box center [273, 106] width 36 height 17
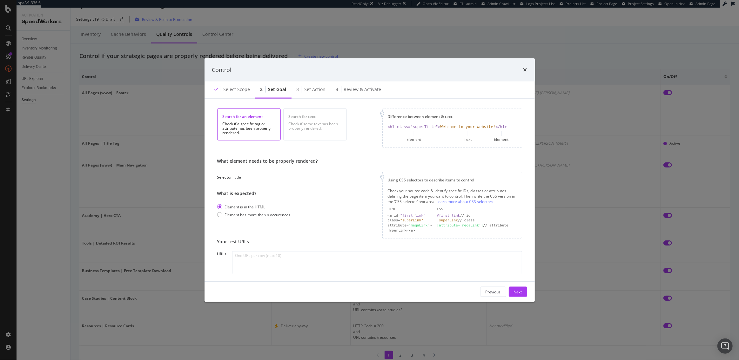
scroll to position [24, 0]
drag, startPoint x: 245, startPoint y: 175, endPoint x: 232, endPoint y: 175, distance: 12.7
click at [232, 175] on div "Selector title" at bounding box center [267, 174] width 101 height 5
click at [240, 175] on div "title" at bounding box center [238, 174] width 7 height 5
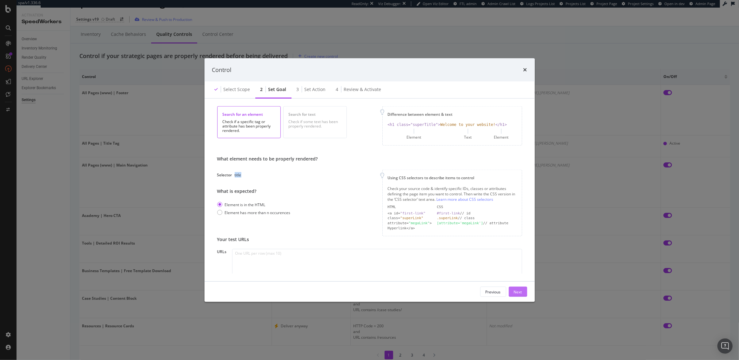
click at [522, 292] on button "Next" at bounding box center [518, 292] width 18 height 10
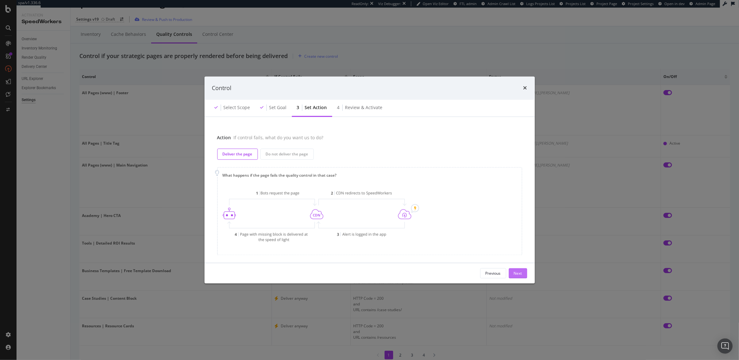
click at [521, 272] on div "Next" at bounding box center [518, 273] width 8 height 5
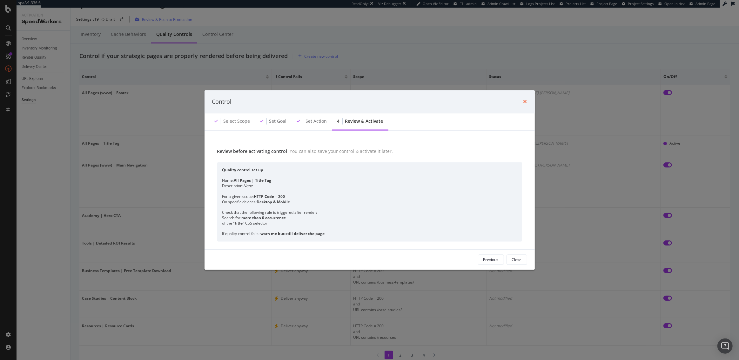
click at [525, 101] on icon "times" at bounding box center [525, 101] width 4 height 5
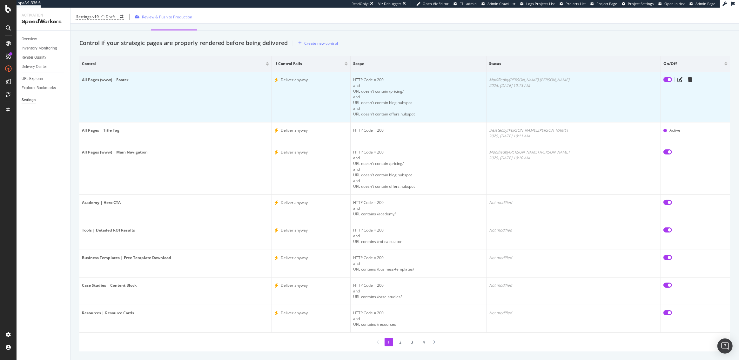
scroll to position [29, 0]
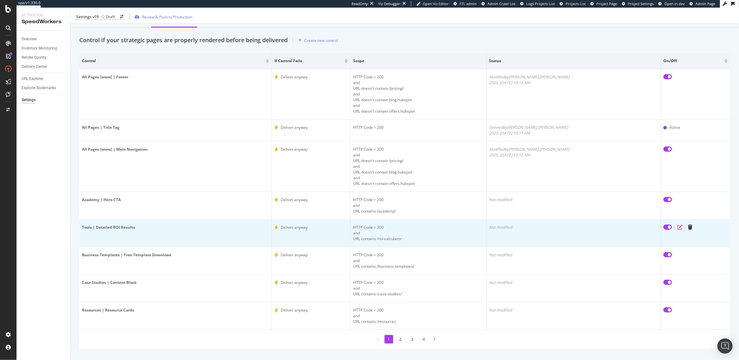
click at [677, 227] on icon "edit" at bounding box center [679, 227] width 5 height 5
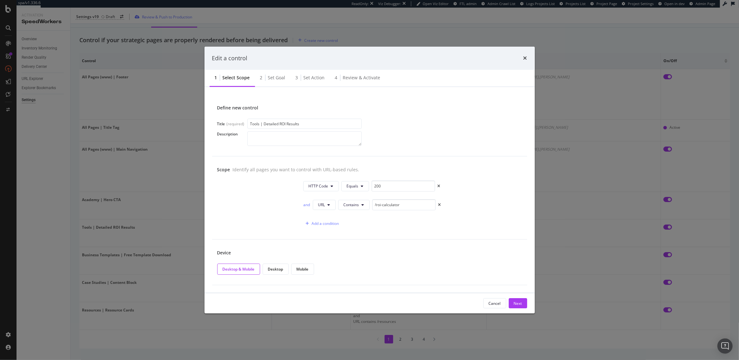
drag, startPoint x: 266, startPoint y: 124, endPoint x: 297, endPoint y: 124, distance: 30.8
click at [297, 124] on input "Tools | Detailed ROI Results" at bounding box center [304, 124] width 114 height 10
click at [400, 206] on input "/roi-calculator" at bounding box center [404, 204] width 64 height 11
click at [515, 306] on div "Next" at bounding box center [518, 303] width 8 height 5
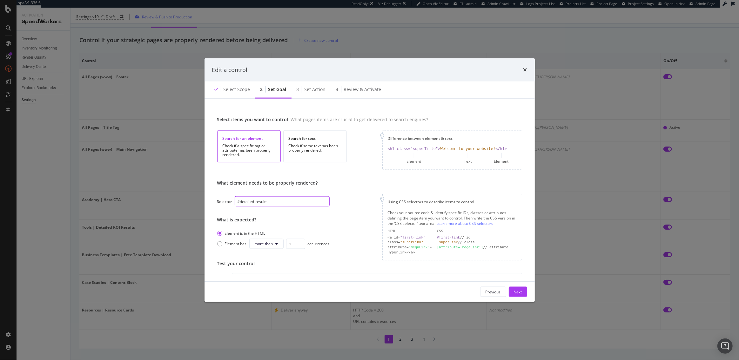
click at [240, 201] on input "#detailed-results" at bounding box center [282, 202] width 95 height 10
drag, startPoint x: 278, startPoint y: 204, endPoint x: 241, endPoint y: 201, distance: 37.0
click at [241, 201] on input "#detailed-results" at bounding box center [282, 202] width 95 height 10
click at [268, 201] on input "#detailed-results" at bounding box center [282, 202] width 95 height 10
drag, startPoint x: 390, startPoint y: 237, endPoint x: 419, endPoint y: 264, distance: 40.0
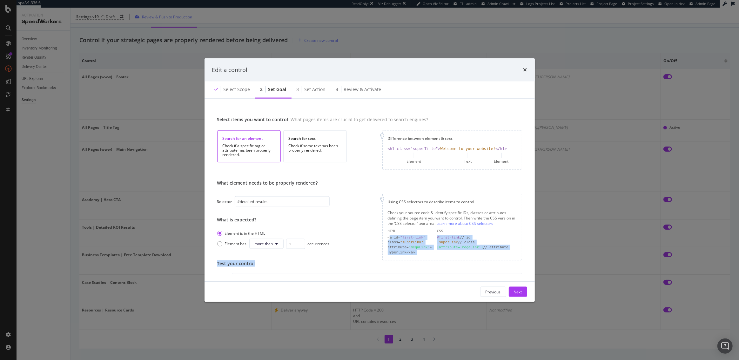
click at [419, 264] on div "Select items you want to control What pages items are crucial to get delivered …" at bounding box center [369, 190] width 315 height 168
click at [526, 71] on icon "times" at bounding box center [525, 69] width 4 height 5
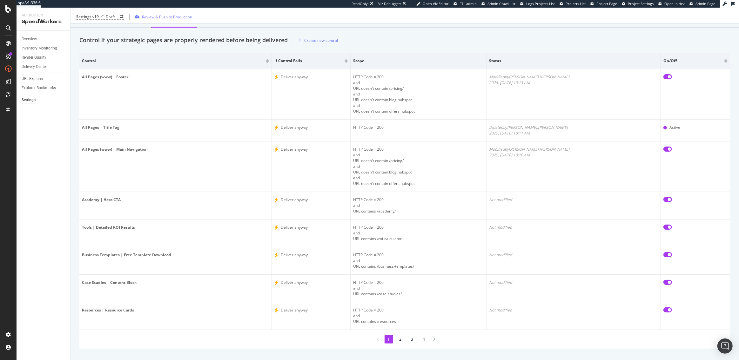
click at [400, 338] on li "2" at bounding box center [400, 339] width 9 height 9
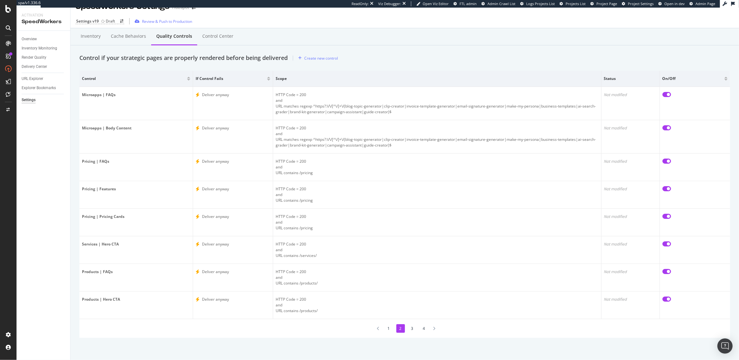
scroll to position [11, 0]
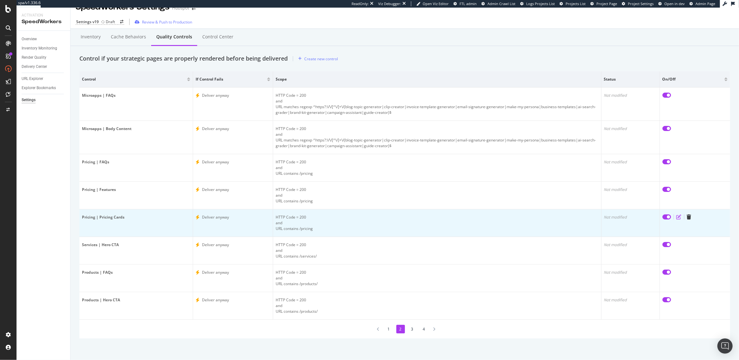
click at [679, 218] on icon "edit" at bounding box center [678, 217] width 5 height 5
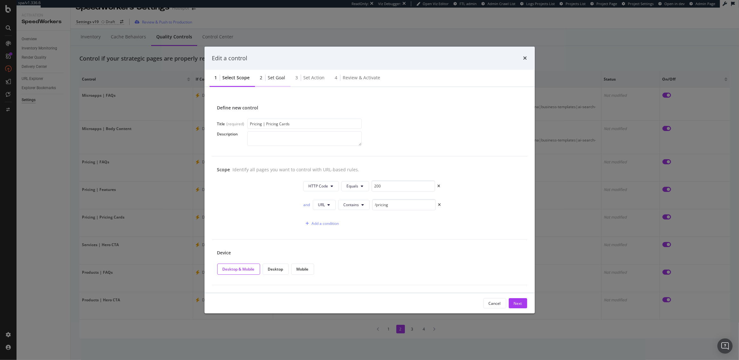
click at [276, 81] on div "Set goal" at bounding box center [276, 78] width 17 height 6
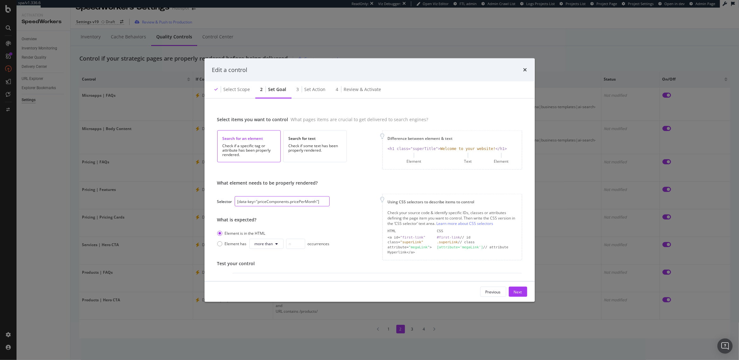
click at [254, 200] on input "[data-key="priceComponents.pricePerMonth"]" at bounding box center [282, 202] width 95 height 10
drag, startPoint x: 258, startPoint y: 202, endPoint x: 314, endPoint y: 202, distance: 56.5
click at [314, 202] on input "[data-key="priceComponents.pricePerMonth"]" at bounding box center [282, 202] width 95 height 10
click at [270, 202] on input "[data-key="priceComponents.pricePerMonth"]" at bounding box center [282, 202] width 95 height 10
drag, startPoint x: 236, startPoint y: 202, endPoint x: 316, endPoint y: 205, distance: 80.4
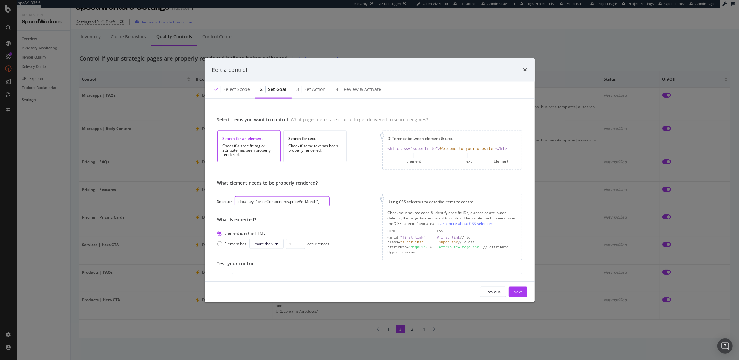
click at [316, 205] on input "[data-key="priceComponents.pricePerMonth"]" at bounding box center [282, 202] width 95 height 10
click at [290, 204] on input "[data-key="priceComponents.pricePerMonth"]" at bounding box center [282, 202] width 95 height 10
drag, startPoint x: 316, startPoint y: 202, endPoint x: 259, endPoint y: 202, distance: 57.8
click at [259, 202] on input "[data-key="priceComponents.pricePerMonth"]" at bounding box center [282, 202] width 95 height 10
click at [244, 201] on input "[data-key="priceComponents.pricePerMonth"]" at bounding box center [282, 202] width 95 height 10
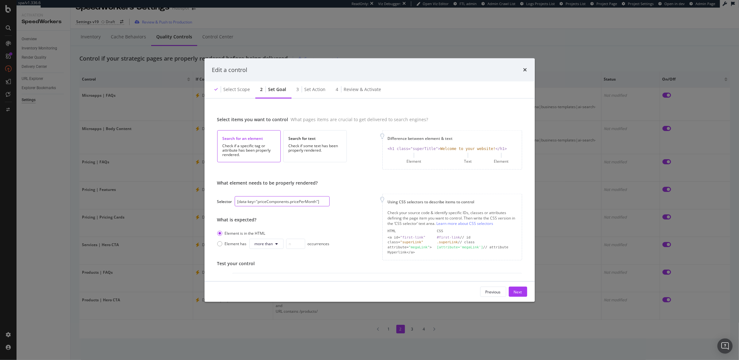
drag, startPoint x: 265, startPoint y: 201, endPoint x: 291, endPoint y: 208, distance: 27.5
click at [291, 208] on div "What element needs to be properly rendered? Selector [data-key="priceComponents…" at bounding box center [273, 215] width 112 height 71
click at [517, 292] on div "Next" at bounding box center [518, 291] width 8 height 5
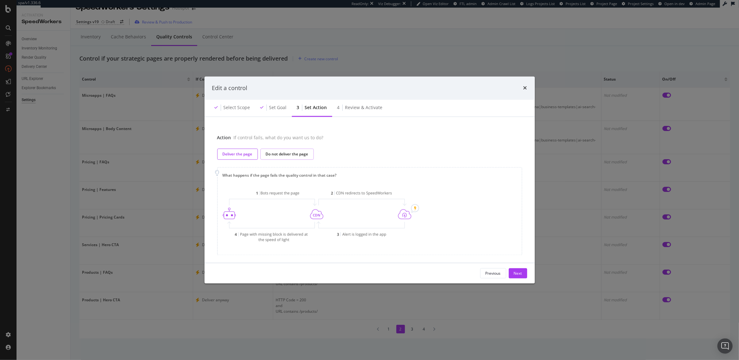
click at [271, 157] on div "Do not deliver the page" at bounding box center [287, 154] width 43 height 5
click at [524, 88] on icon "times" at bounding box center [525, 88] width 4 height 5
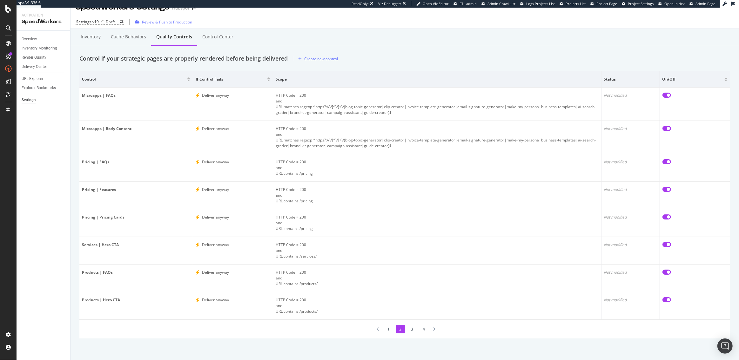
click at [389, 326] on li "1" at bounding box center [389, 329] width 9 height 9
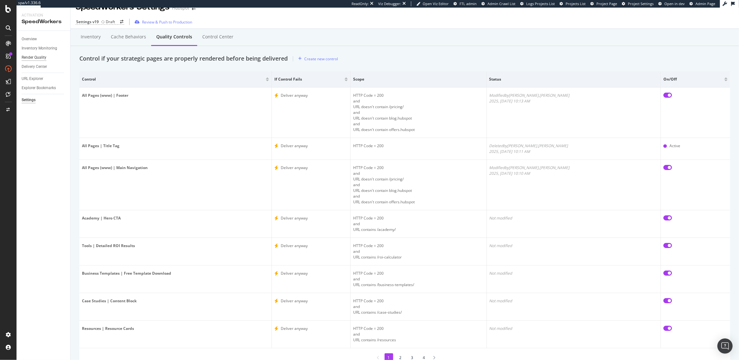
click at [31, 59] on div "Render Quality" at bounding box center [34, 57] width 25 height 7
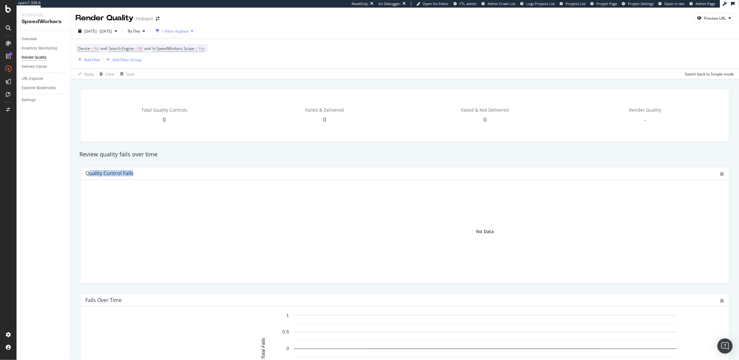
drag, startPoint x: 134, startPoint y: 176, endPoint x: 88, endPoint y: 175, distance: 46.1
click at [88, 175] on div "Quality Control Fails" at bounding box center [400, 173] width 631 height 6
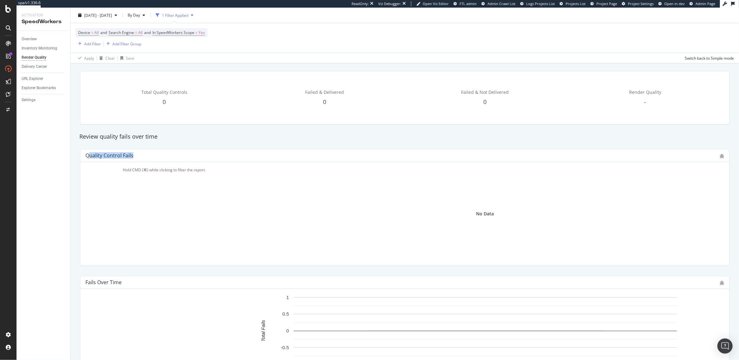
scroll to position [21, 0]
click at [110, 151] on div "Quality Control Fails" at bounding box center [109, 153] width 48 height 6
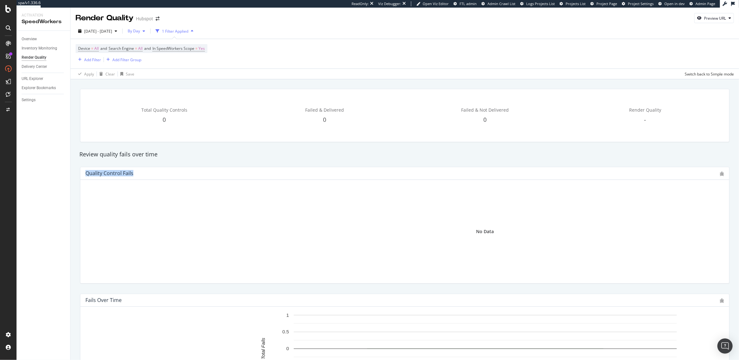
click at [140, 31] on span "By Day" at bounding box center [132, 30] width 15 height 5
click at [153, 42] on span "By Hour" at bounding box center [152, 44] width 17 height 6
click at [125, 173] on div "Quality Control Fails" at bounding box center [109, 173] width 48 height 6
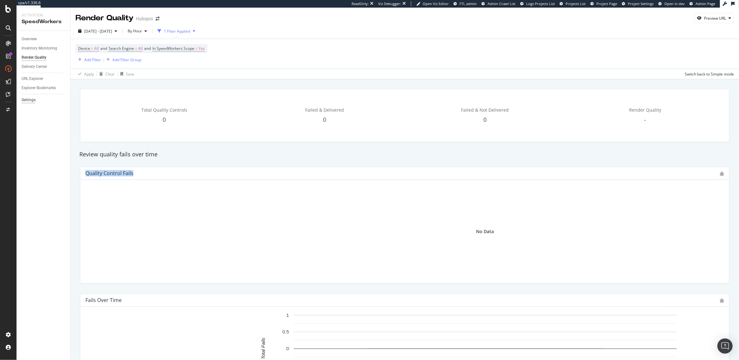
click at [26, 98] on div "Settings" at bounding box center [29, 100] width 14 height 7
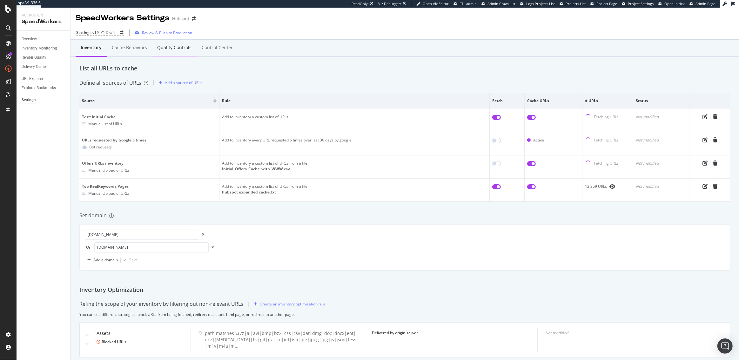
click at [177, 50] on div "Quality Controls" at bounding box center [174, 47] width 34 height 6
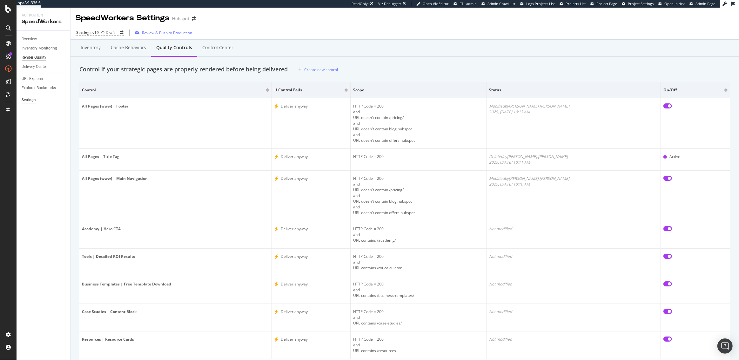
click at [36, 58] on div "Render Quality" at bounding box center [34, 57] width 25 height 7
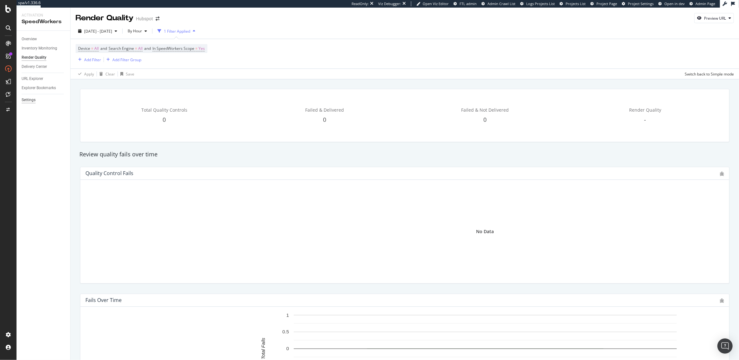
click at [31, 97] on div "Settings" at bounding box center [29, 100] width 14 height 7
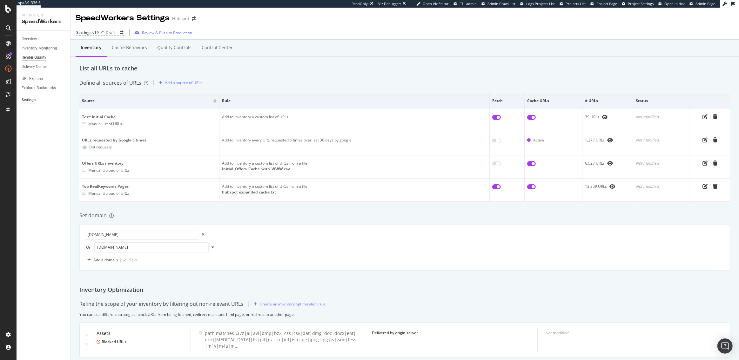
click at [35, 57] on div "Render Quality" at bounding box center [34, 57] width 25 height 7
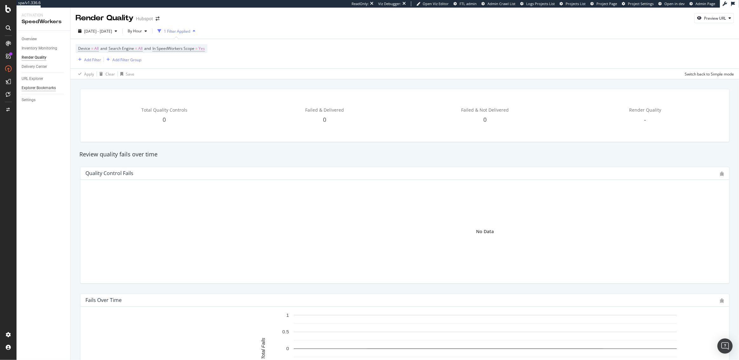
click at [34, 88] on div "Explorer Bookmarks" at bounding box center [39, 88] width 34 height 7
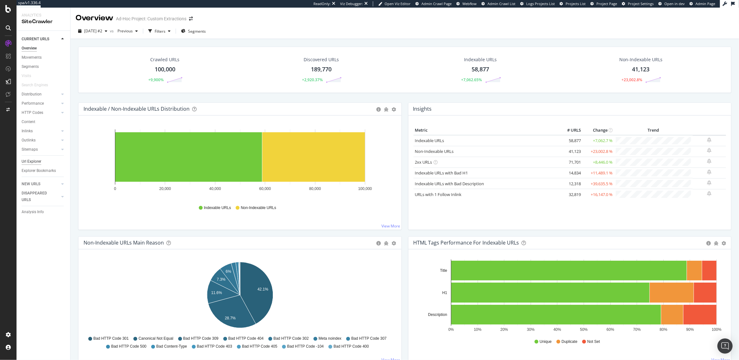
click at [33, 161] on div "Url Explorer" at bounding box center [32, 161] width 20 height 7
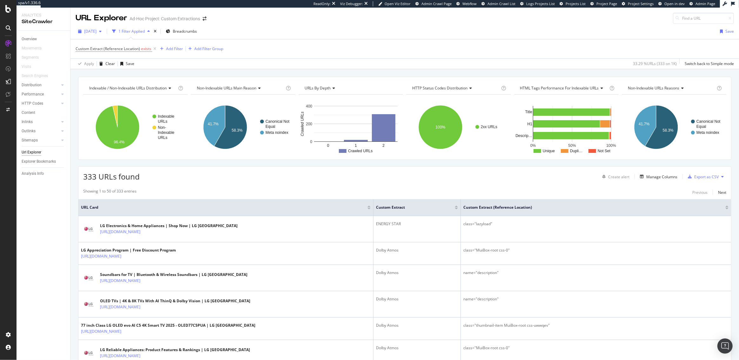
click at [97, 33] on span "2025 Aug. 19th" at bounding box center [90, 31] width 12 height 5
click at [103, 41] on div "2025 Aug. 19th #2" at bounding box center [94, 44] width 18 height 6
